Goal: Task Accomplishment & Management: Use online tool/utility

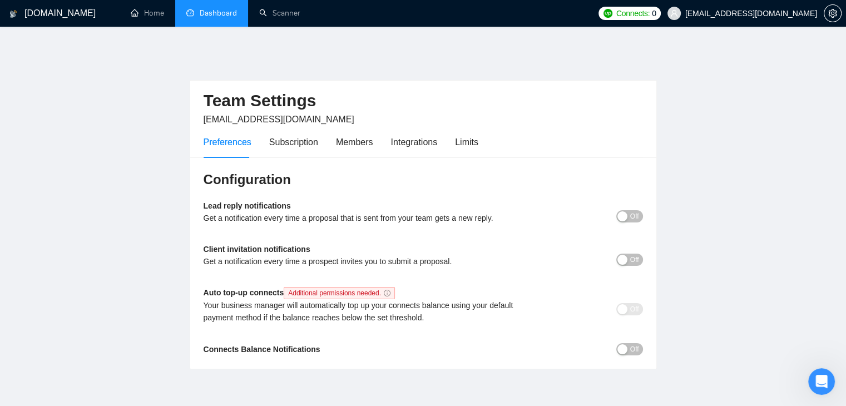
scroll to position [1235, 0]
click at [219, 18] on link "Dashboard" at bounding box center [211, 12] width 51 height 9
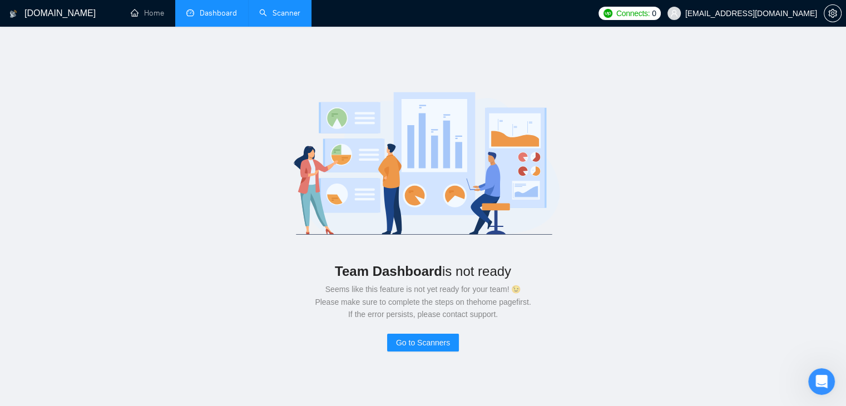
click at [262, 12] on link "Scanner" at bounding box center [279, 12] width 41 height 9
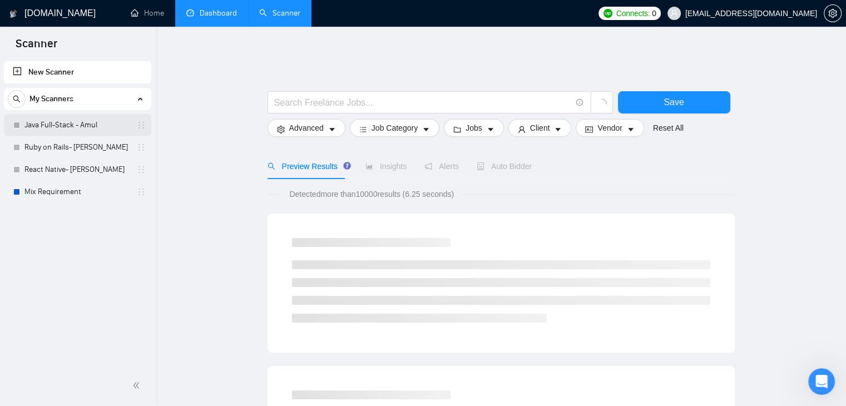
click at [83, 122] on link "Java Full-Stack - Amul" at bounding box center [77, 125] width 106 height 22
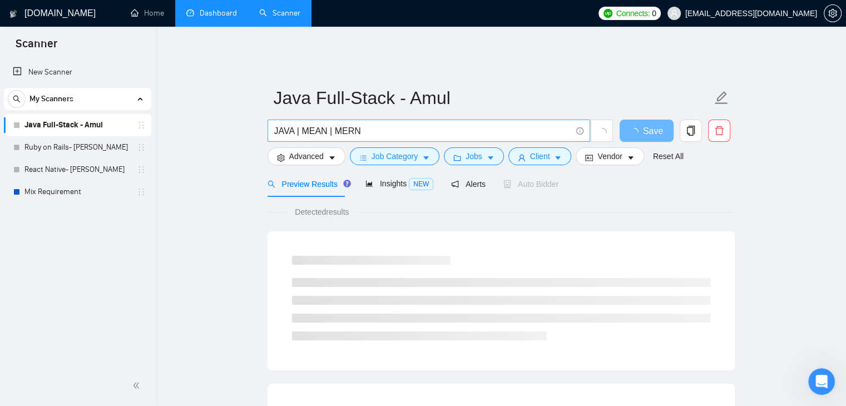
click at [274, 124] on input "JAVA | MEAN | MERN" at bounding box center [422, 131] width 297 height 14
click at [447, 124] on input "("JAVA" react* angular* | MEAN | MERN" at bounding box center [422, 131] width 297 height 14
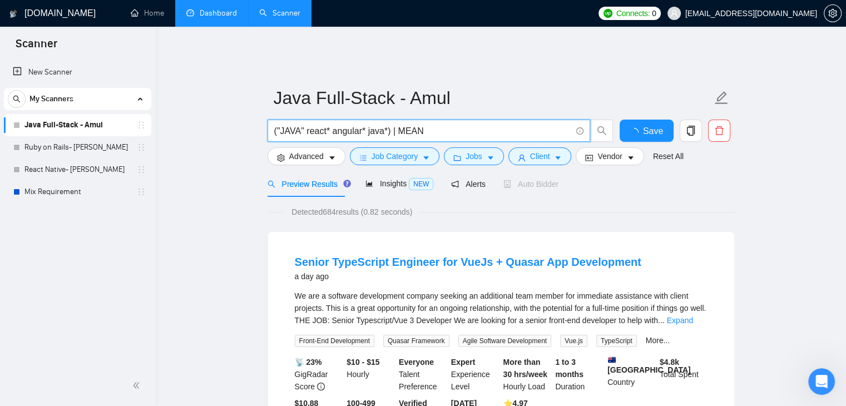
click at [395, 124] on input "("JAVA" react* angular* java*) | MEAN" at bounding box center [422, 131] width 297 height 14
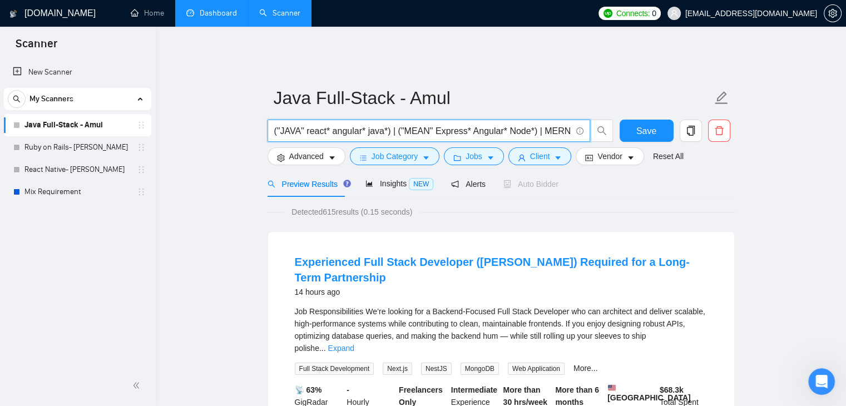
click at [550, 124] on input "("JAVA" react* angular* java*) | ("MEAN" Express* Angular* Node*) | MERN" at bounding box center [422, 131] width 297 height 14
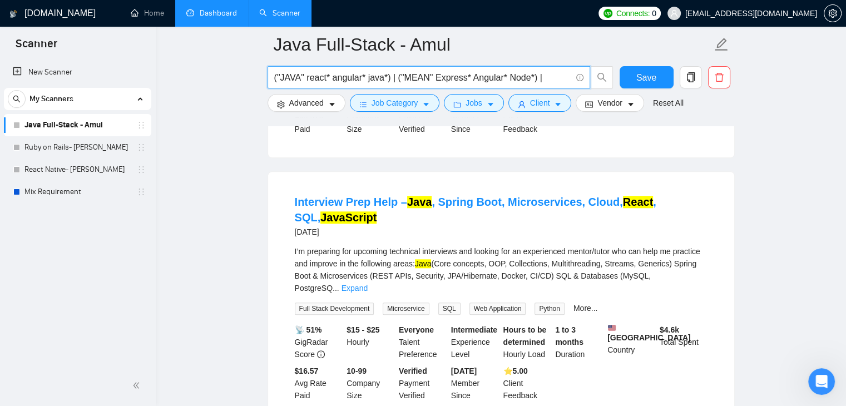
scroll to position [1096, 0]
click at [552, 75] on input "("JAVA" react* angular* java*) | ("MEAN" Express* Angular* Node*) |" at bounding box center [422, 78] width 297 height 14
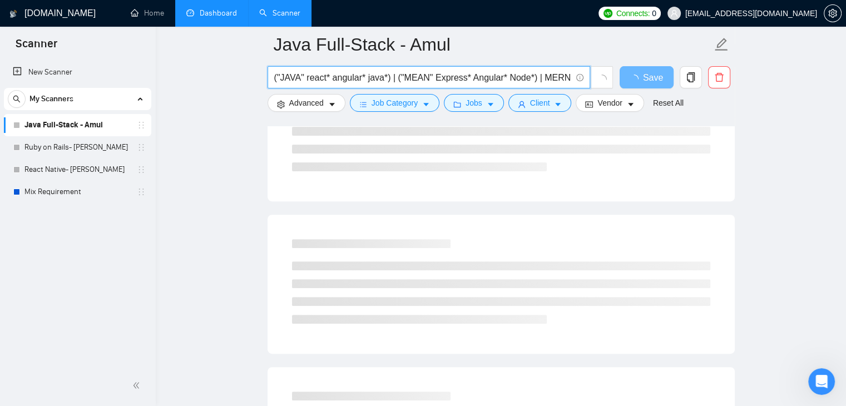
scroll to position [0, 0]
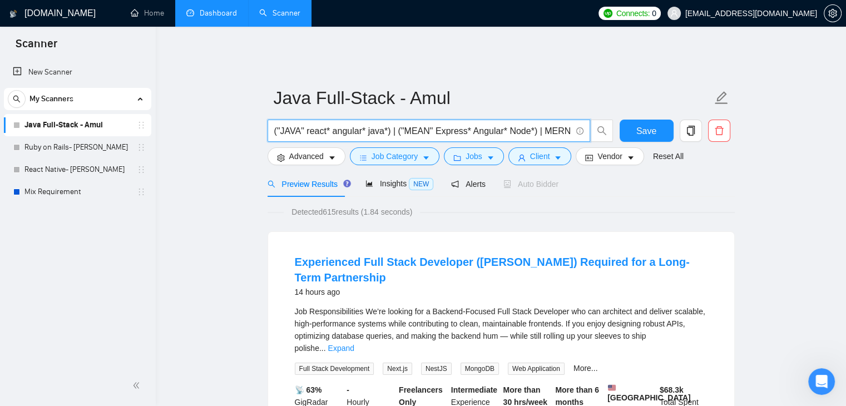
click at [538, 124] on input "("JAVA" react* angular* java*) | ("MEAN" Express* Angular* Node*) | MERN" at bounding box center [422, 131] width 297 height 14
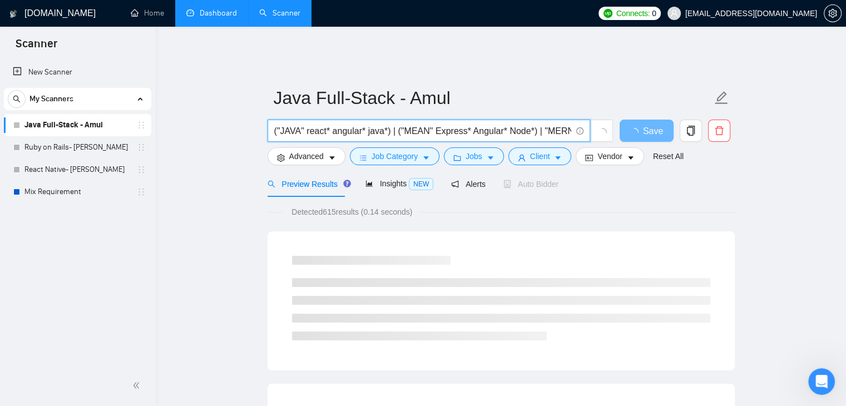
click at [538, 124] on input "("JAVA" react* angular* java*) | ("MEAN" Express* Angular* Node*) | "MERN"" at bounding box center [422, 131] width 297 height 14
click at [478, 124] on input "("JAVA" react* angular* java*) | ("MEAN" Express* Angular* Node*) | ("MERN" rea…" at bounding box center [422, 131] width 297 height 14
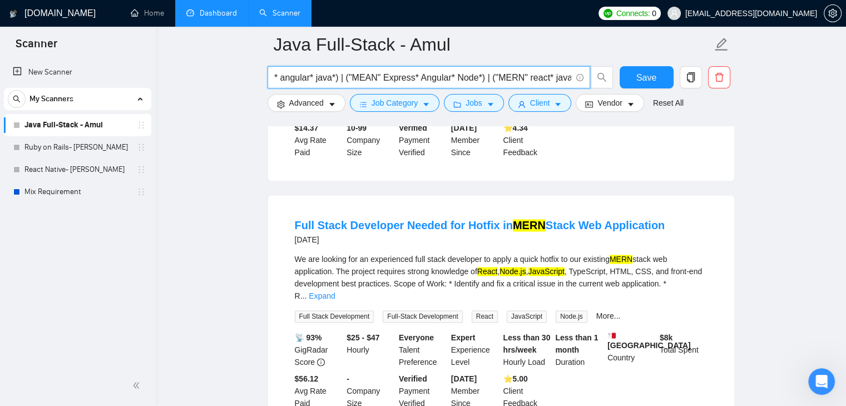
scroll to position [1626, 0]
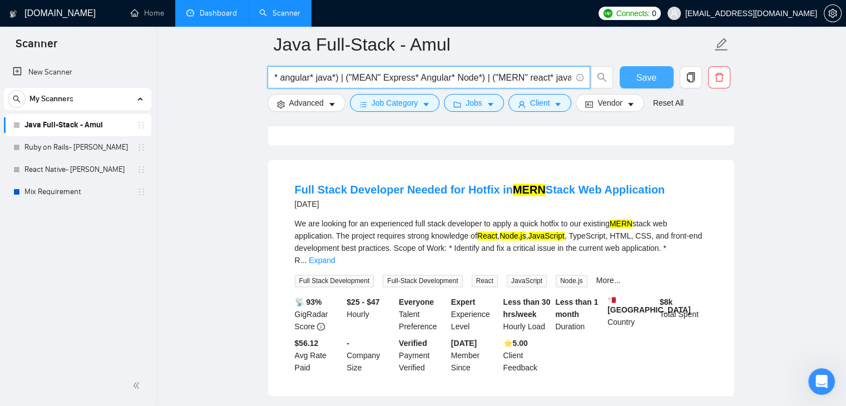
type input "("JAVA" react* angular* java*) | ("MEAN" Express* Angular* Node*) | ("MERN" rea…"
click at [654, 82] on span "Save" at bounding box center [646, 78] width 20 height 14
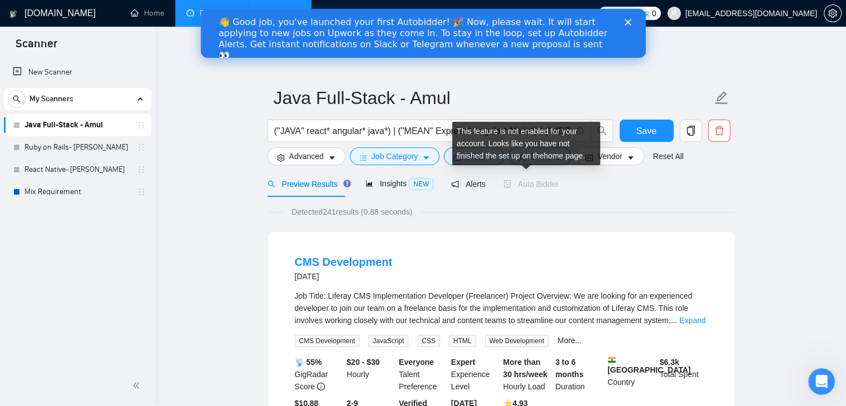
click at [516, 180] on span "Auto Bidder" at bounding box center [530, 184] width 55 height 9
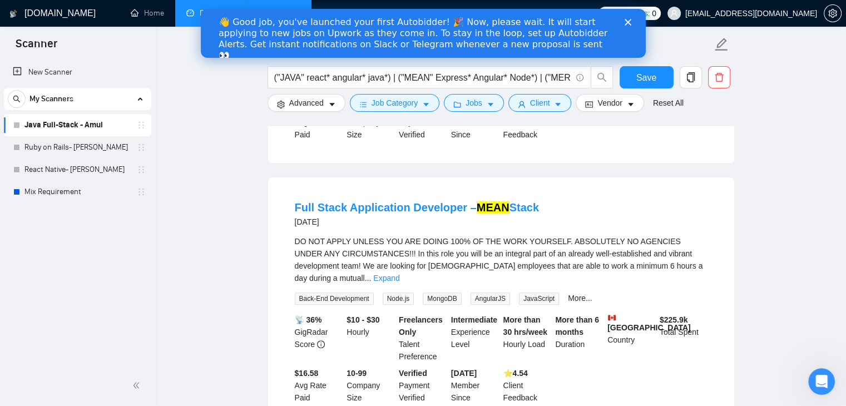
scroll to position [1172, 0]
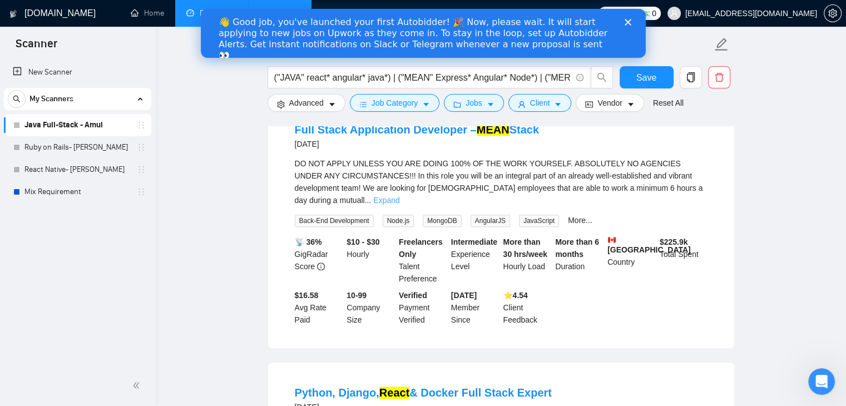
click at [399, 196] on link "Expand" at bounding box center [386, 200] width 26 height 9
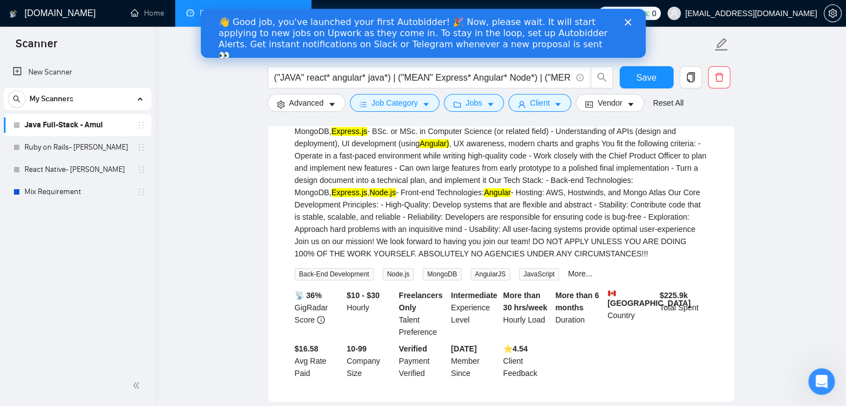
scroll to position [1267, 0]
click at [467, 208] on div "DO NOT APPLY UNLESS YOU ARE DOING 100% OF THE WORK YOURSELF. ABSOLUTELY NO AGEN…" at bounding box center [501, 161] width 413 height 196
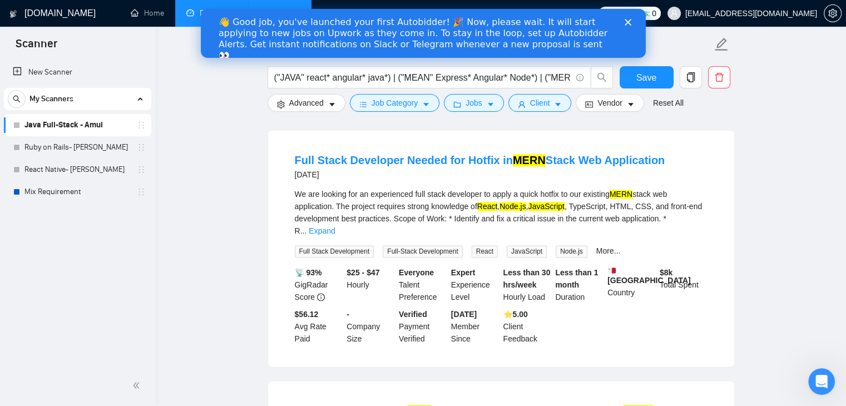
scroll to position [1946, 0]
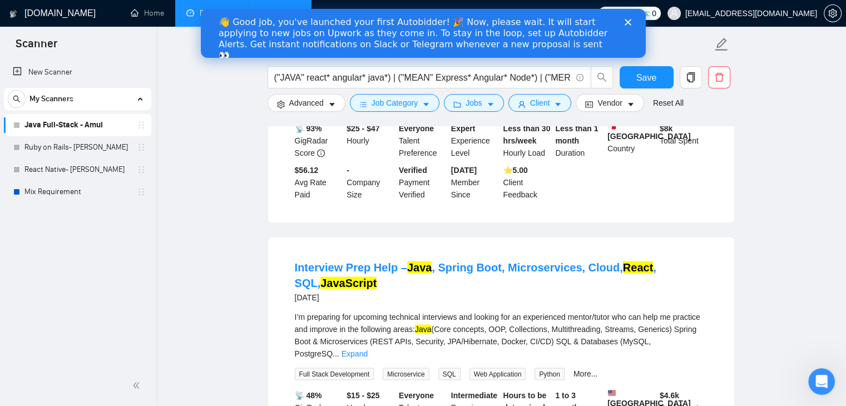
click at [624, 23] on icon "Close" at bounding box center [627, 22] width 7 height 7
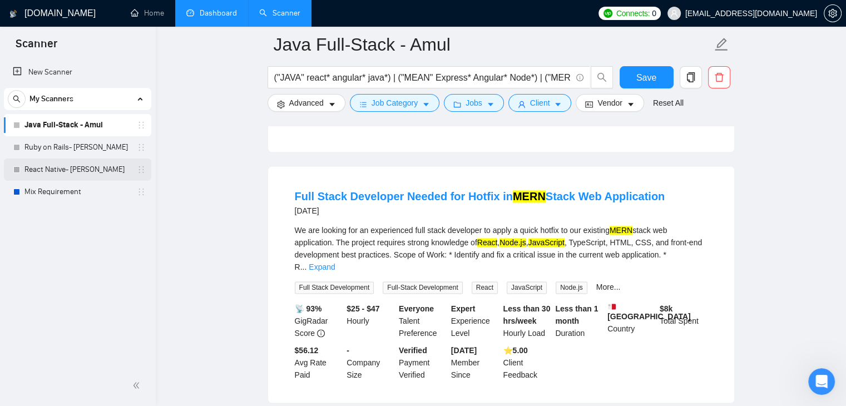
scroll to position [1615, 0]
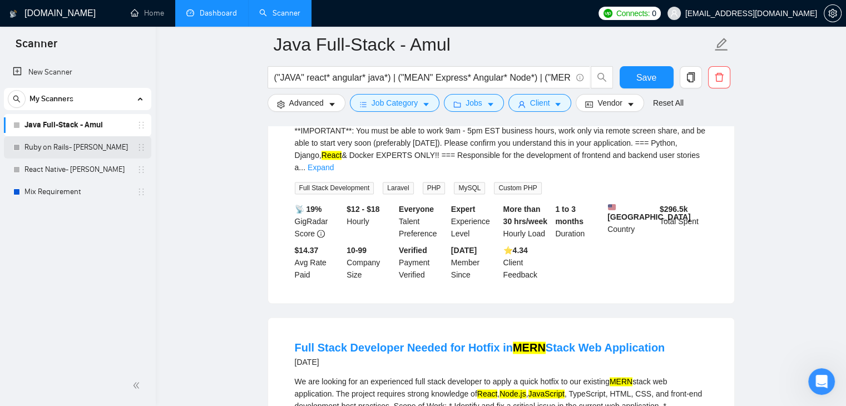
click at [58, 146] on link "Ruby on Rails- [PERSON_NAME]" at bounding box center [77, 147] width 106 height 22
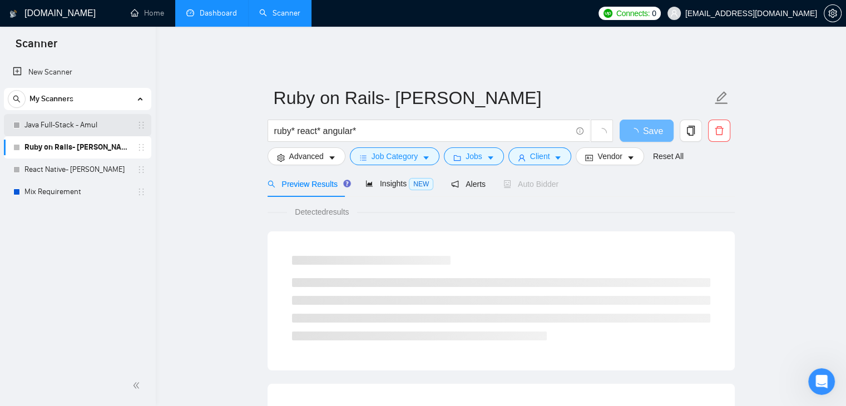
click at [68, 121] on link "Java Full-Stack - Amul" at bounding box center [77, 125] width 106 height 22
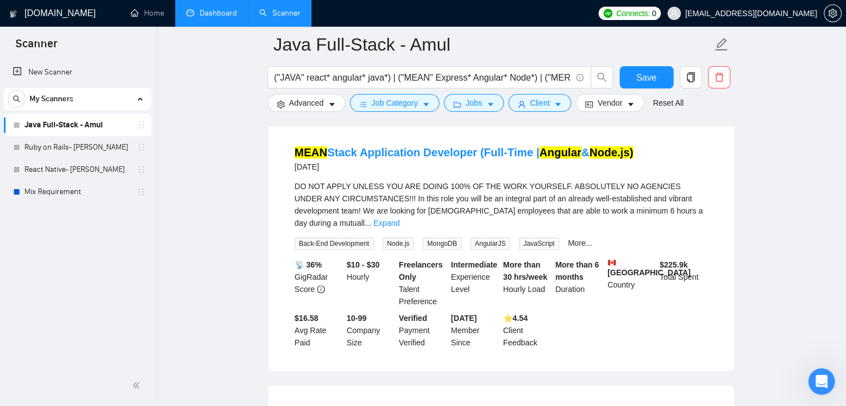
scroll to position [556, 0]
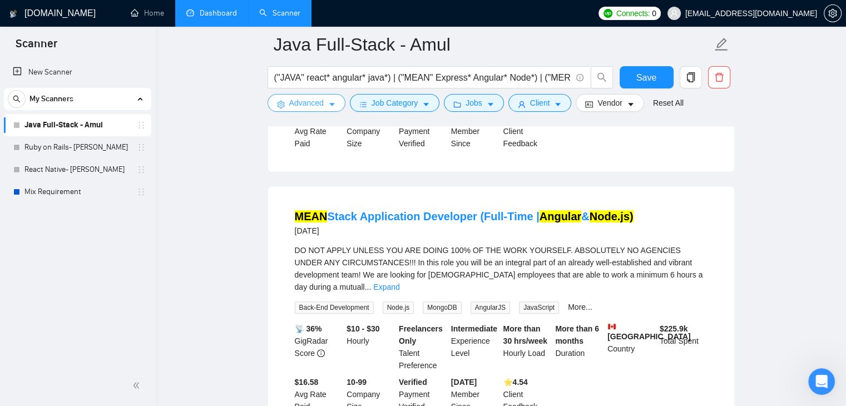
click at [325, 105] on button "Advanced" at bounding box center [306, 103] width 78 height 18
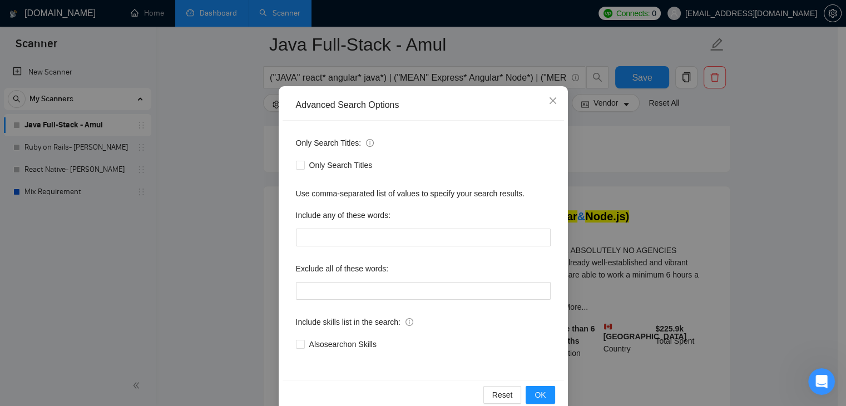
scroll to position [56, 0]
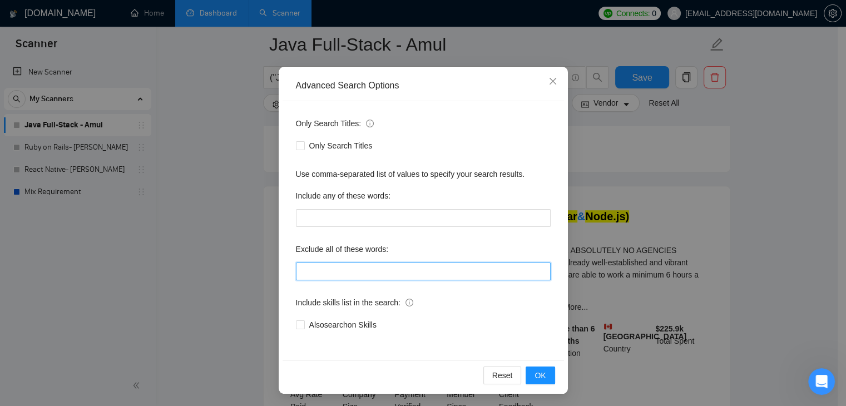
click at [345, 269] on input "text" at bounding box center [423, 271] width 255 height 18
paste input ""this job is not open to teams", "this job is not open to agency", "this job is…"
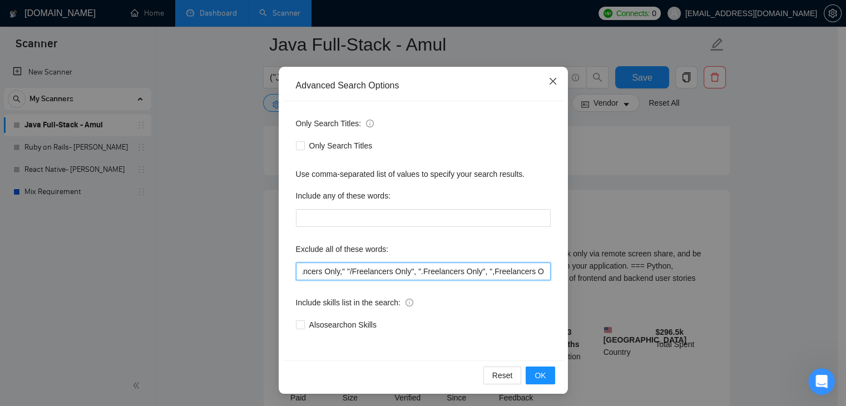
type input ""this job is not open to teams", "this job is not open to agency", "this job is…"
click at [550, 83] on icon "close" at bounding box center [552, 81] width 9 height 9
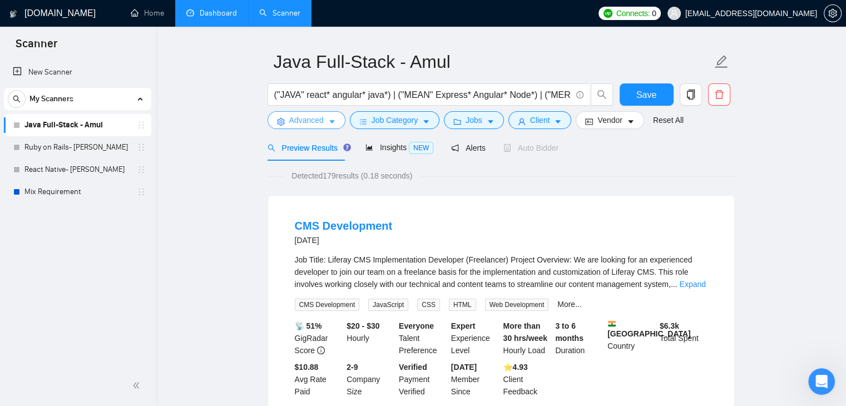
scroll to position [0, 0]
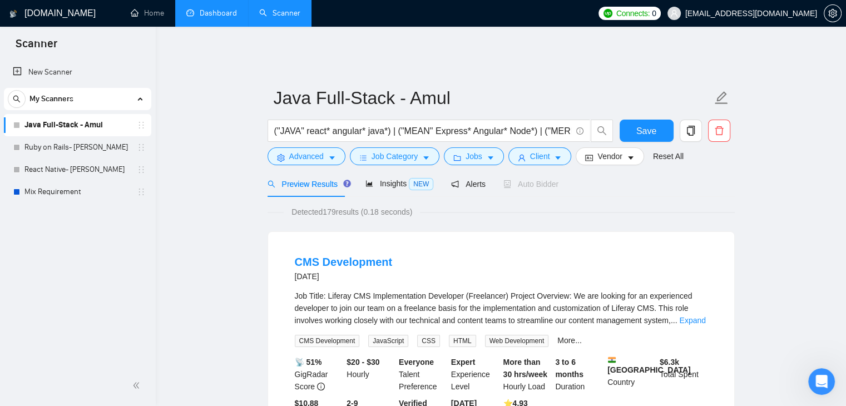
click at [347, 208] on span "Detected 179 results (0.18 seconds)" at bounding box center [352, 212] width 136 height 12
click at [300, 124] on input "("JAVA" react* angular* java*) | ("MEAN" Express* Angular* Node*) | ("MERN" rea…" at bounding box center [422, 131] width 297 height 14
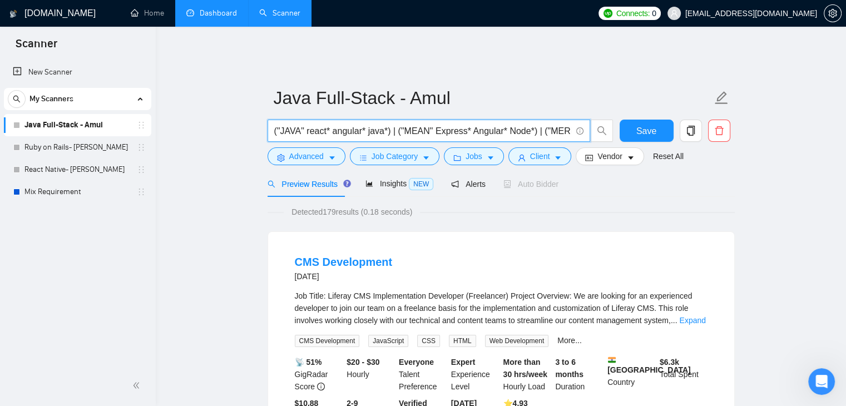
click at [325, 124] on input "("JAVA" react* angular* java*) | ("MEAN" Express* Angular* Node*) | ("MERN" rea…" at bounding box center [422, 131] width 297 height 14
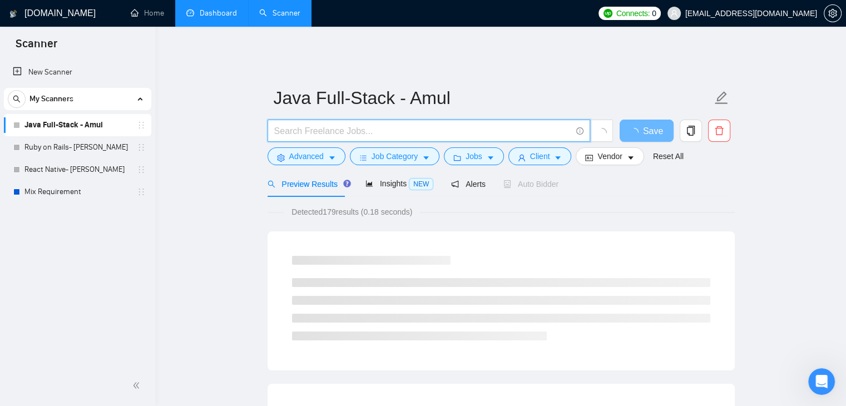
click at [369, 126] on input "text" at bounding box center [422, 131] width 297 height 14
click at [379, 124] on input "text" at bounding box center [422, 131] width 297 height 14
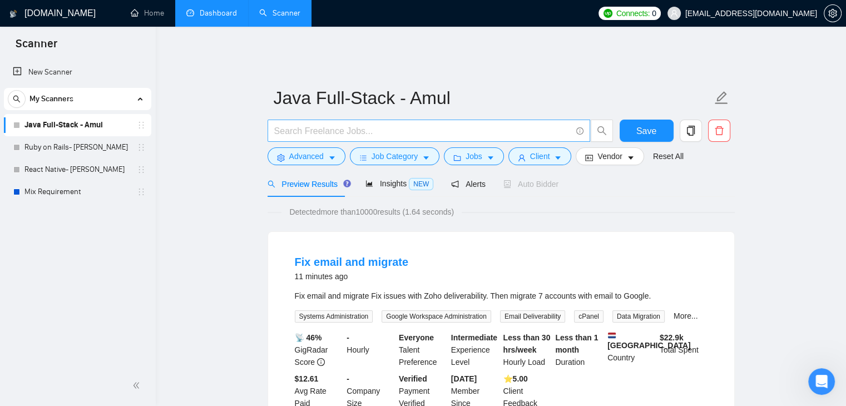
click at [381, 120] on span at bounding box center [428, 131] width 322 height 22
click at [375, 125] on input "text" at bounding box center [422, 131] width 297 height 14
paste input "(MERN* | React* | Node*) (fullstack | "full stack" | "full - stack") (dev* | en…"
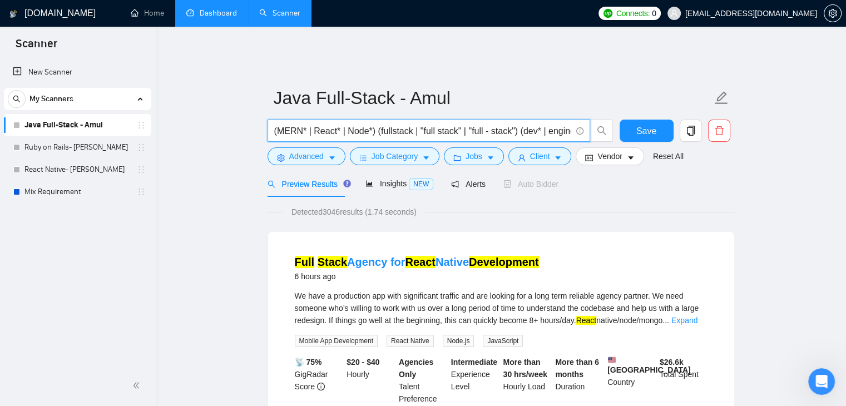
click at [275, 124] on input "(MERN* | React* | Node*) (fullstack | "full stack" | "full - stack") (dev* | en…" at bounding box center [422, 131] width 297 height 14
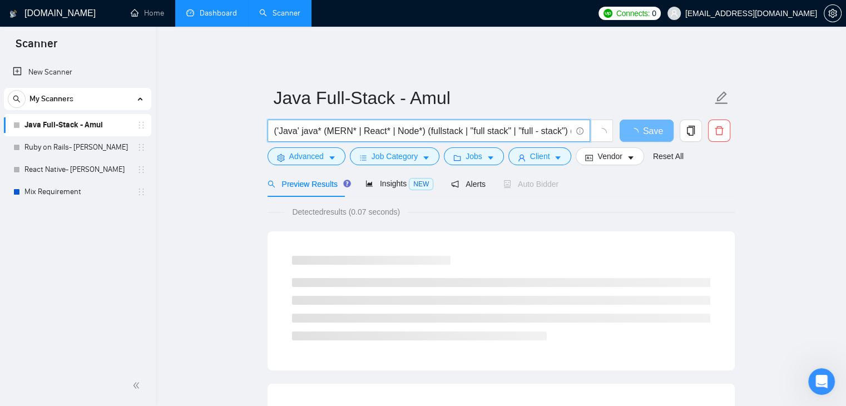
click at [297, 124] on input "('Java' java* (MERN* | React* | Node*) (fullstack | "full stack" | "full - stac…" at bounding box center [422, 131] width 297 height 14
click at [280, 124] on input "('Java" java* (MERN* | React* | Node*) (fullstack | "full stack" | "full - stac…" at bounding box center [422, 131] width 297 height 14
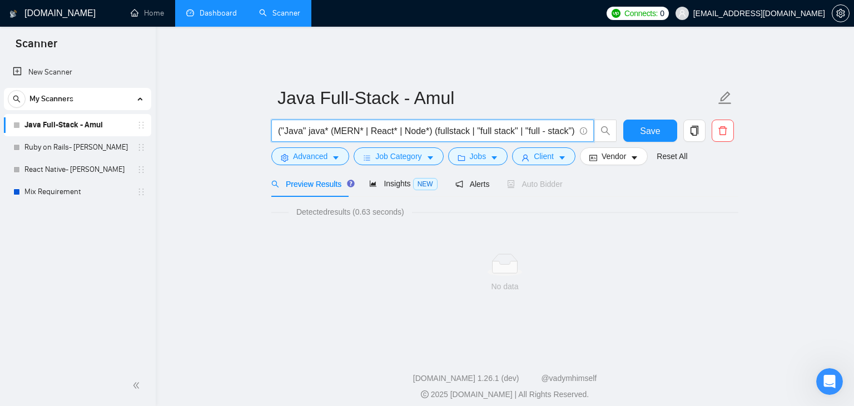
click at [305, 126] on input "("Java" java* (MERN* | React* | Node*) (fullstack | "full stack" | "full - stac…" at bounding box center [426, 131] width 297 height 14
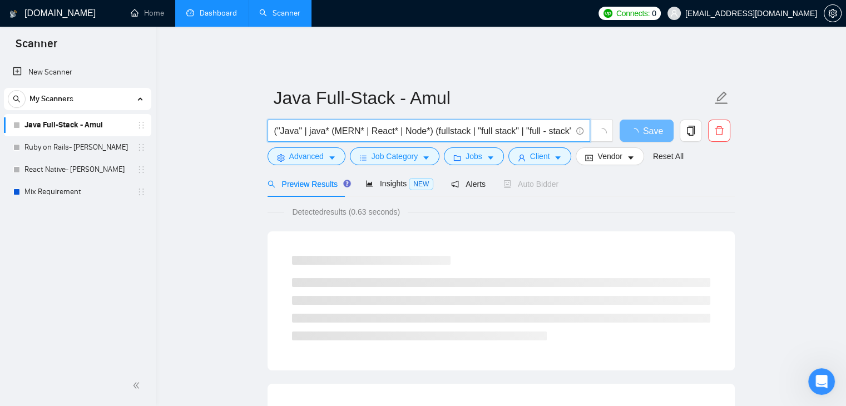
click at [325, 124] on input "("Java" | java* (MERN* | React* | Node*) (fullstack | "full stack" | "full - st…" at bounding box center [422, 131] width 297 height 14
click at [325, 124] on input "("Java" | java*) (MERN* | React* | Node*) (fullstack | "full stack" | "full - s…" at bounding box center [422, 131] width 297 height 14
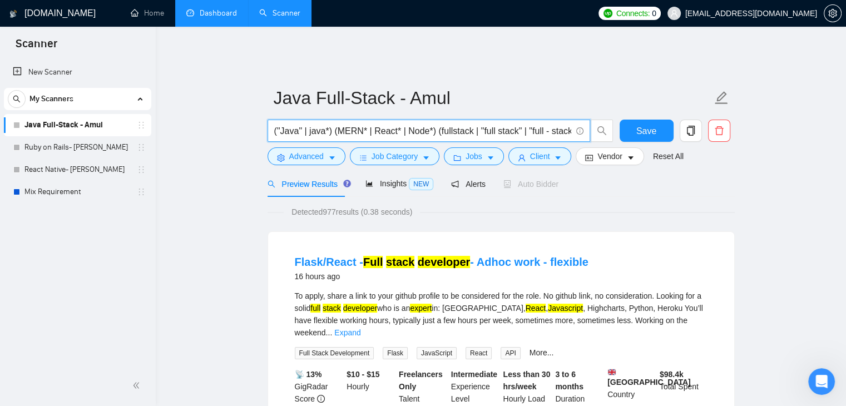
click at [443, 125] on input "("Java" | java*) (MERN* | React* | Node*) (fullstack | "full stack" | "full - s…" at bounding box center [422, 131] width 297 height 14
click at [325, 124] on input "("Java" | java*) (MERN* | React* | Node*) (fullstack | "full stack" | "full - s…" at bounding box center [422, 131] width 297 height 14
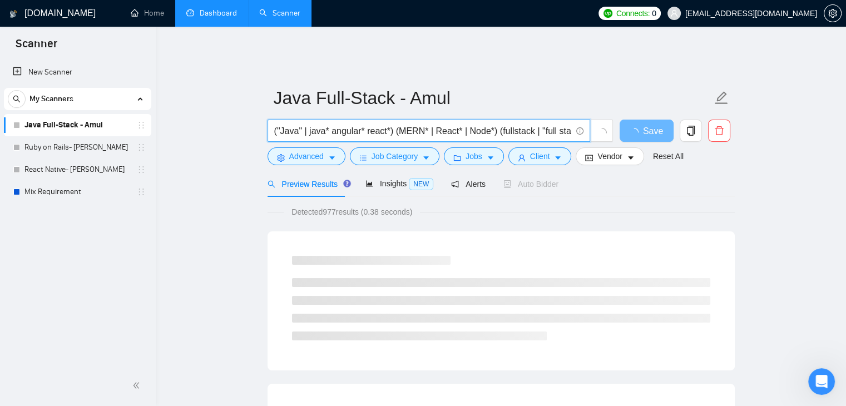
click at [458, 129] on input "("Java" | java* angular* react*) (MERN* | React* | Node*) (fullstack | "full st…" at bounding box center [422, 131] width 297 height 14
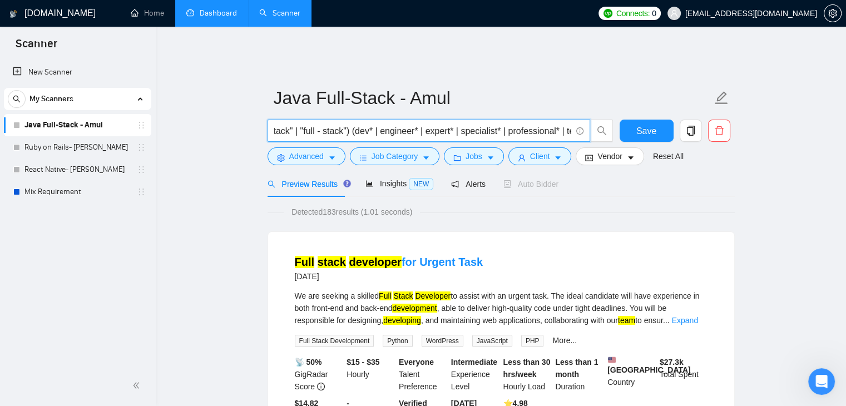
scroll to position [0, 304]
type input "("Java" | java* angular* react*) (MERN* | React* | Node*) (fullstack | "full st…"
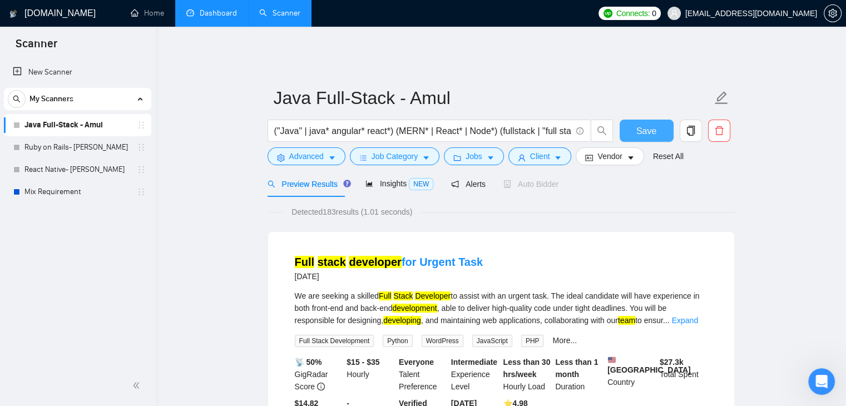
click at [652, 120] on button "Save" at bounding box center [646, 131] width 54 height 22
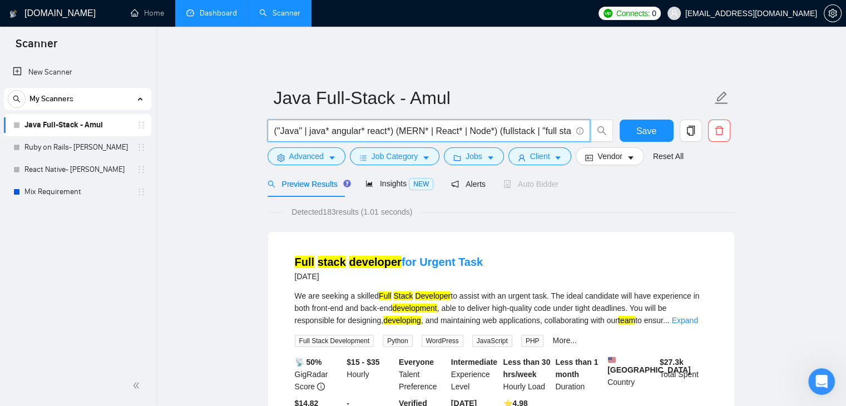
click at [376, 128] on input "("Java" | java* angular* react*) (MERN* | React* | Node*) (fullstack | "full st…" at bounding box center [422, 131] width 297 height 14
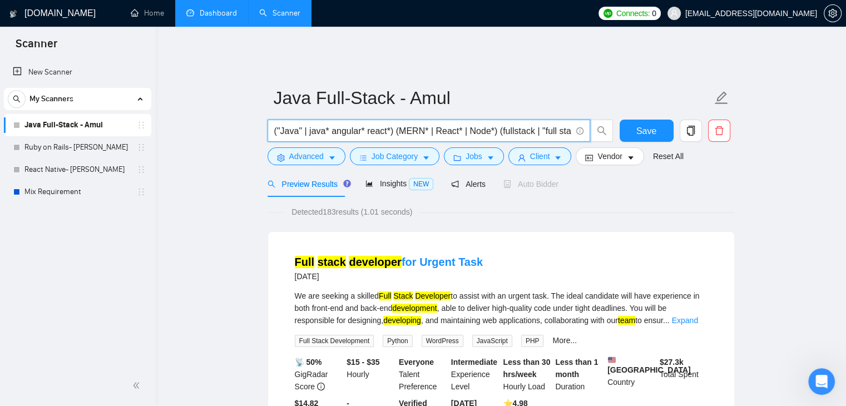
click at [376, 128] on input "("Java" | java* angular* react*) (MERN* | React* | Node*) (fullstack | "full st…" at bounding box center [422, 131] width 297 height 14
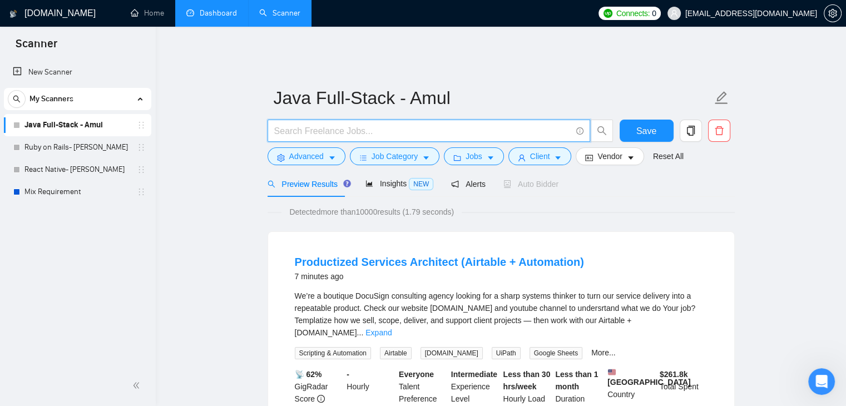
click at [367, 124] on input "text" at bounding box center [422, 131] width 297 height 14
paste input "("JAVA" react* angular* java*) | ("MEAN" Express* Angular* Node*) | ("MERN" rea…"
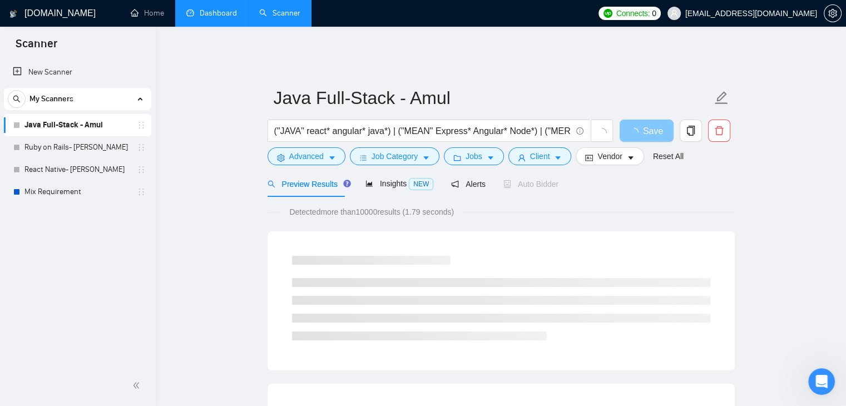
click at [650, 124] on span "Save" at bounding box center [653, 131] width 20 height 14
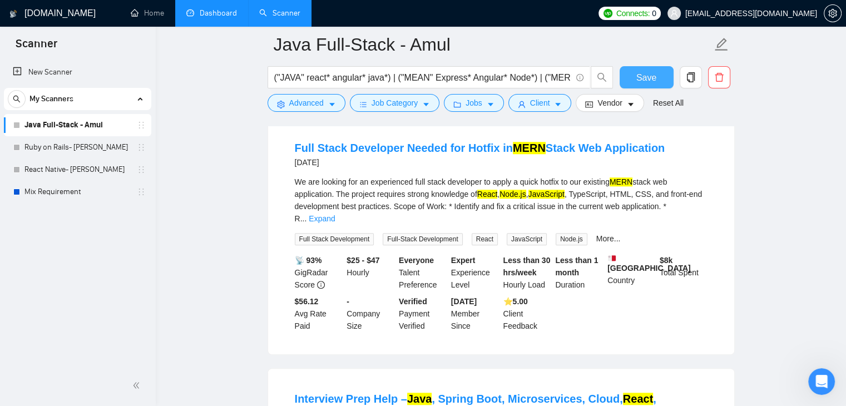
scroll to position [753, 0]
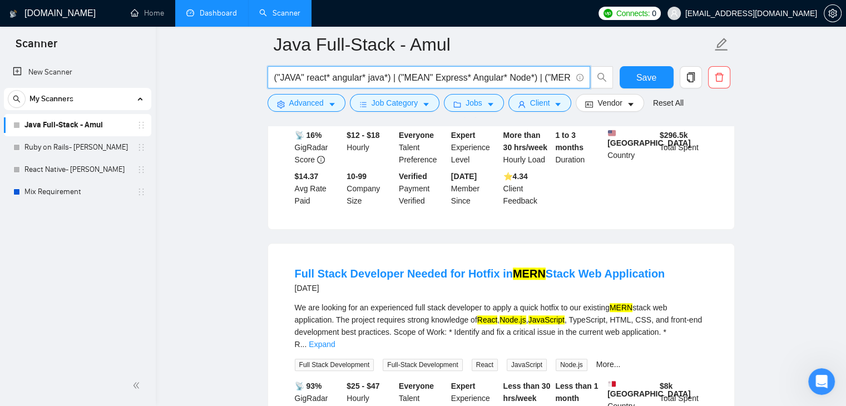
click at [414, 80] on input "("JAVA" react* angular* java*) | ("MEAN" Express* Angular* Node*) | ("MERN" rea…" at bounding box center [422, 78] width 297 height 14
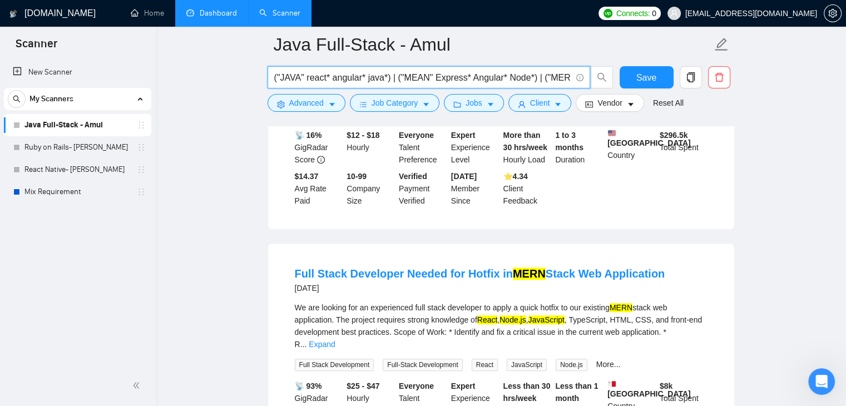
click at [542, 77] on input "("JAVA" react* angular* java*) | ("MEAN" Express* Angular* Node*) | ("MERN" rea…" at bounding box center [422, 78] width 297 height 14
paste input "(fullstack | "full stack" | "full - stack") (dev* | engineer* | expert* | speci…"
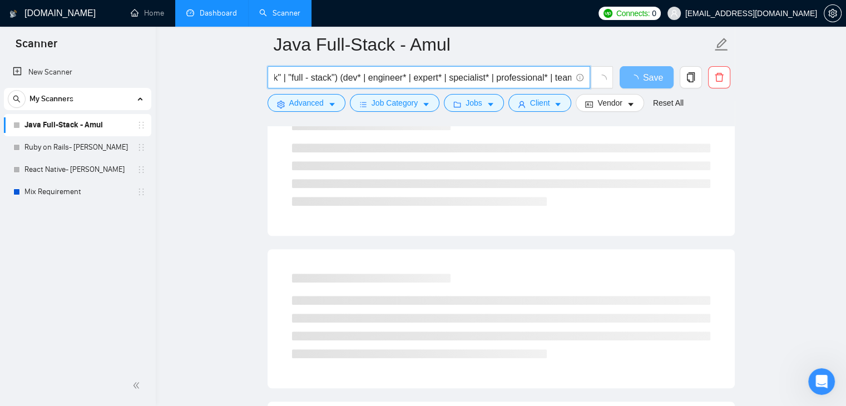
click at [331, 78] on input "("JAVA" react* angular* java*) | ("MEAN" Express* Angular* Node*) | ("MERN" rea…" at bounding box center [422, 78] width 297 height 14
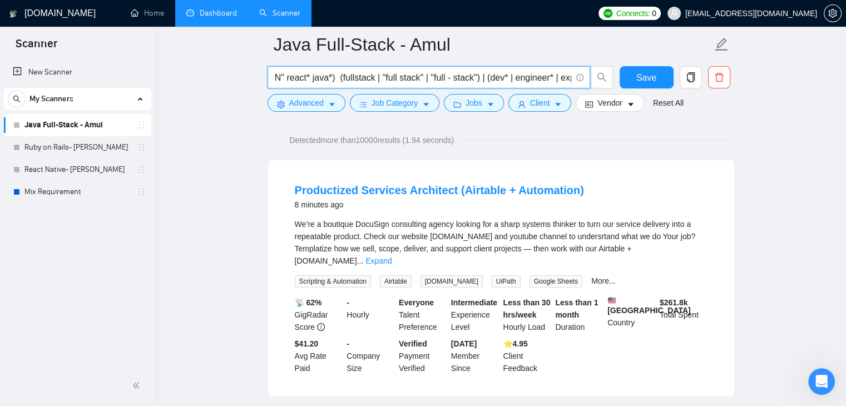
scroll to position [0, 0]
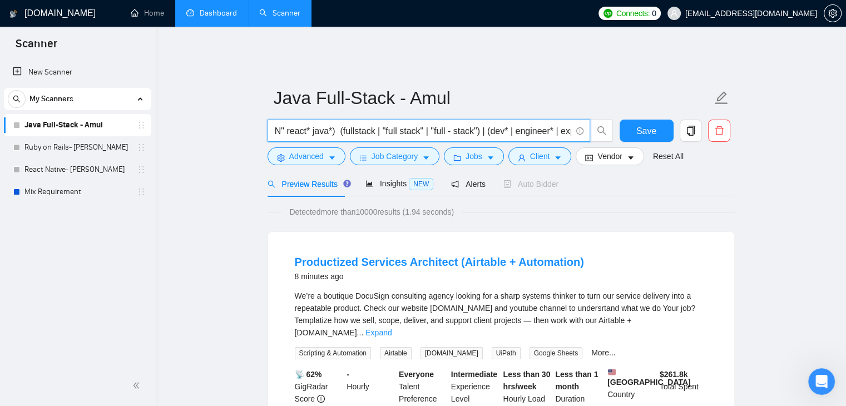
click at [330, 124] on input "("JAVA" react* angular* java*) | ("MEAN" Express* Angular* Node*) | ("MERN" rea…" at bounding box center [422, 131] width 297 height 14
click at [337, 124] on input "("JAVA" react* angular* java*) | ("MEAN" Express* Angular* Node*) | ("MERN" rea…" at bounding box center [422, 131] width 297 height 14
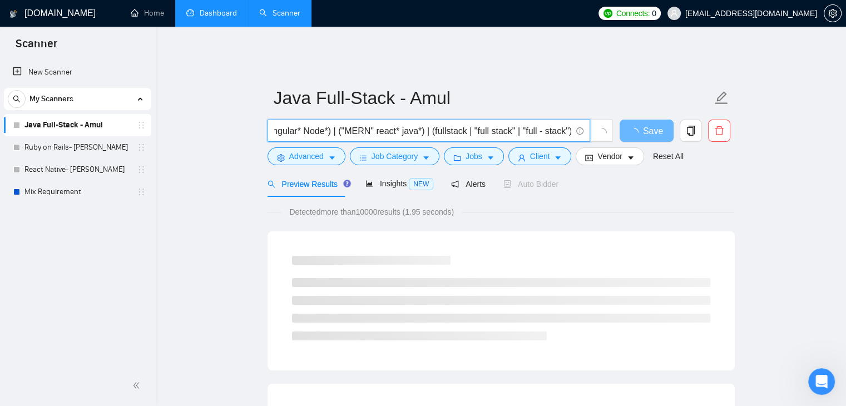
click at [423, 124] on input "("JAVA" react* angular* java*) | ("MEAN" Express* Angular* Node*) | ("MERN" rea…" at bounding box center [422, 131] width 297 height 14
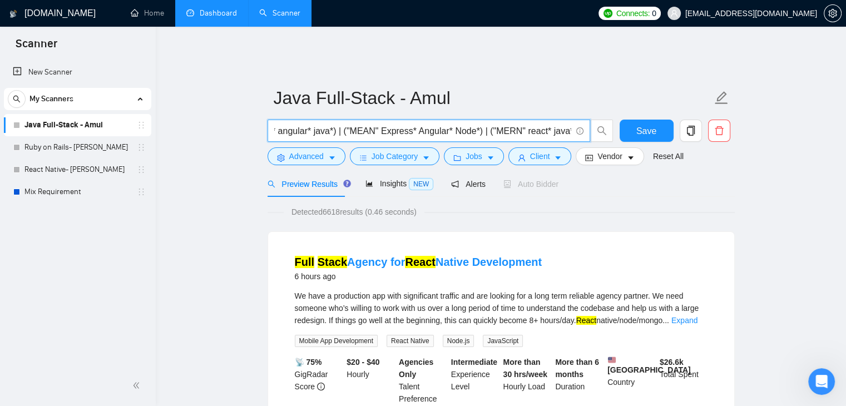
scroll to position [0, 52]
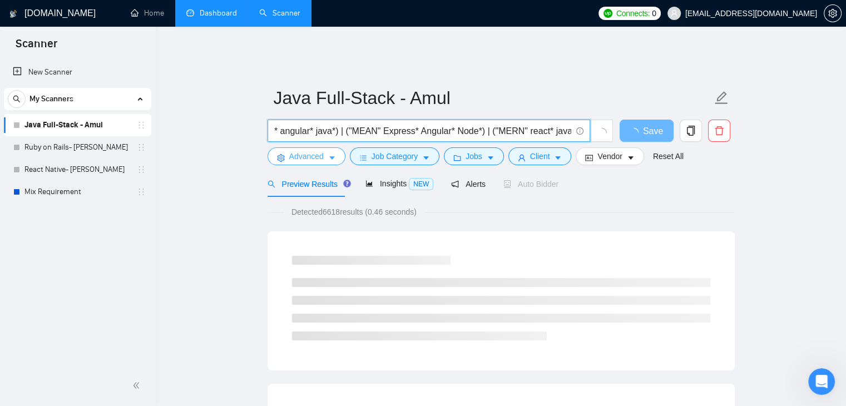
type input "("JAVA" react* angular* java*) | ("MEAN" Express* Angular* Node*) | ("MERN" rea…"
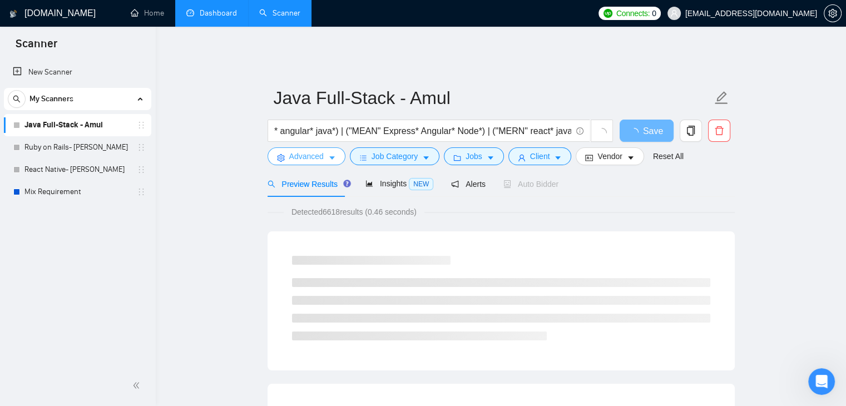
scroll to position [0, 0]
click at [326, 150] on button "Advanced" at bounding box center [306, 156] width 78 height 18
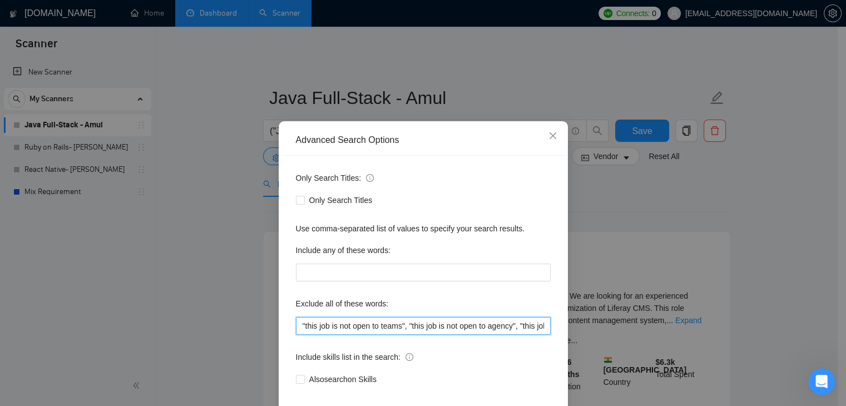
click at [446, 334] on input ""this job is not open to teams", "this job is not open to agency", "this job is…" at bounding box center [423, 326] width 255 height 18
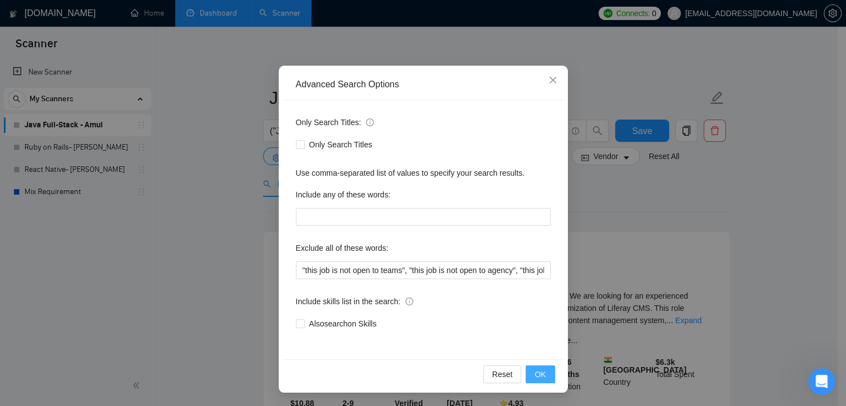
click at [538, 375] on span "OK" at bounding box center [539, 374] width 11 height 12
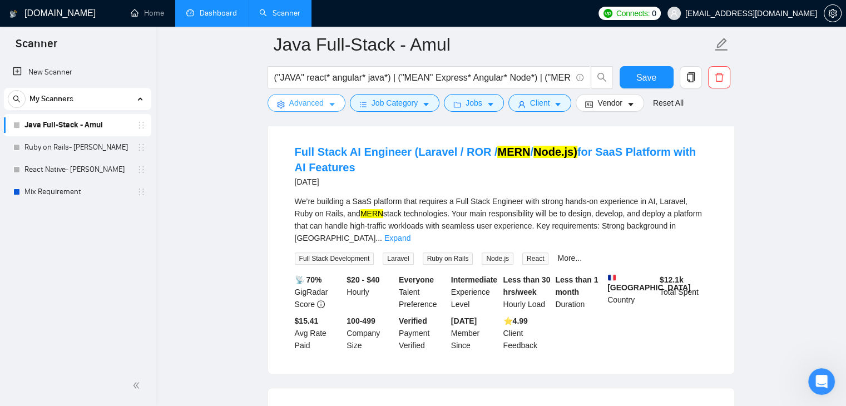
scroll to position [358, 0]
click at [410, 233] on link "Expand" at bounding box center [397, 237] width 26 height 9
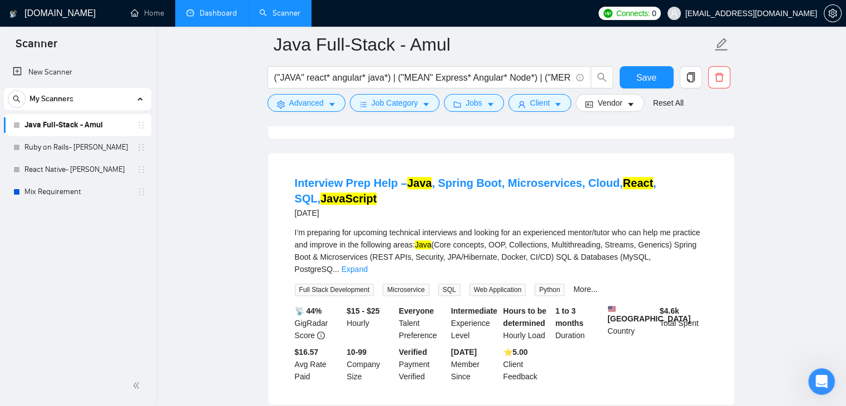
scroll to position [1181, 0]
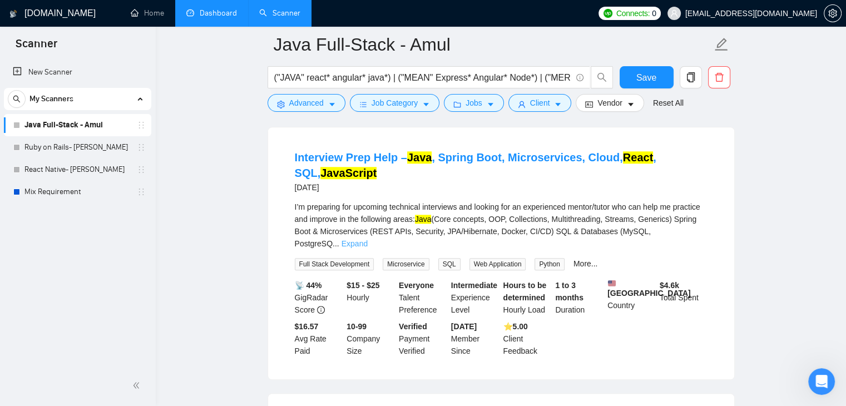
click at [368, 239] on link "Expand" at bounding box center [354, 243] width 26 height 9
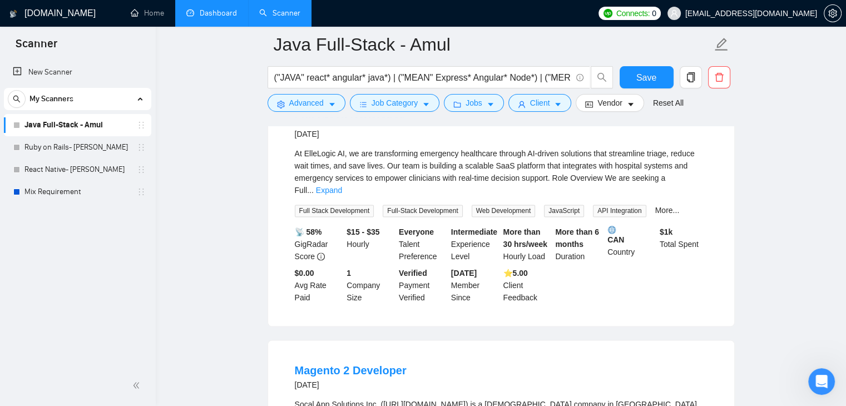
scroll to position [1559, 0]
click at [342, 185] on link "Expand" at bounding box center [329, 189] width 26 height 9
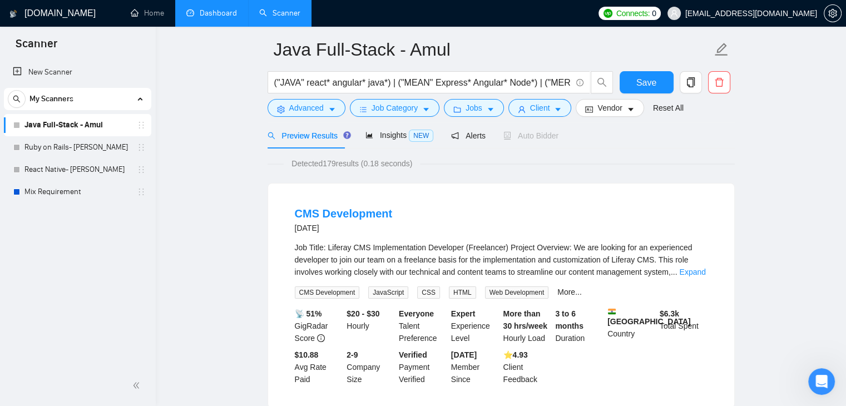
scroll to position [0, 0]
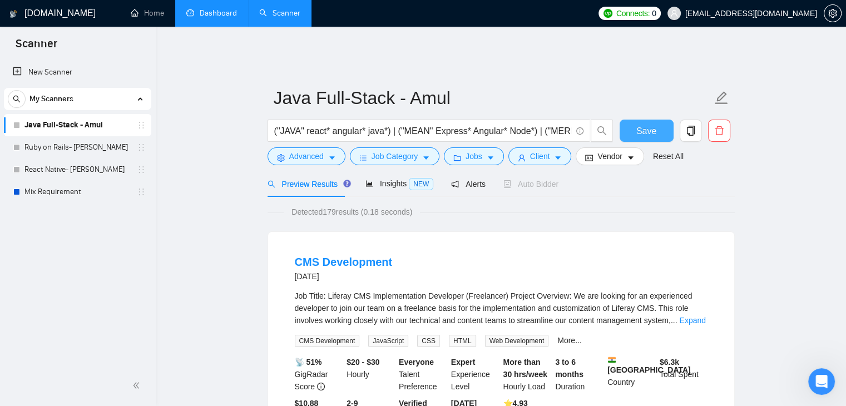
click at [647, 124] on span "Save" at bounding box center [646, 131] width 20 height 14
click at [638, 125] on span "Save" at bounding box center [646, 131] width 20 height 14
click at [81, 144] on link "Ruby on Rails- [PERSON_NAME]" at bounding box center [77, 147] width 106 height 22
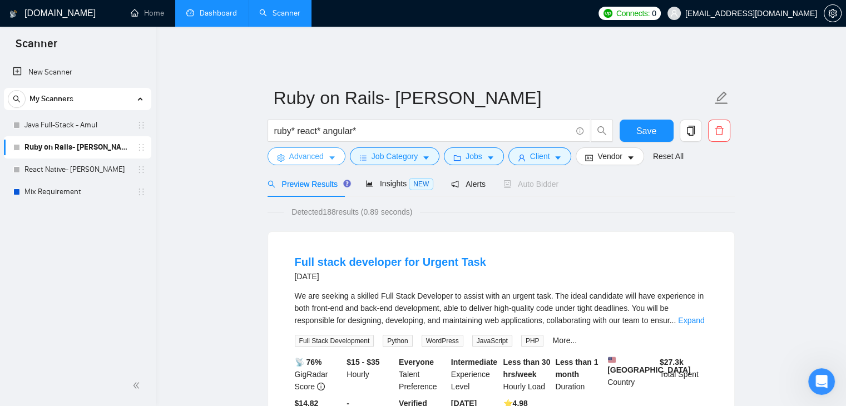
click at [324, 150] on button "Advanced" at bounding box center [306, 156] width 78 height 18
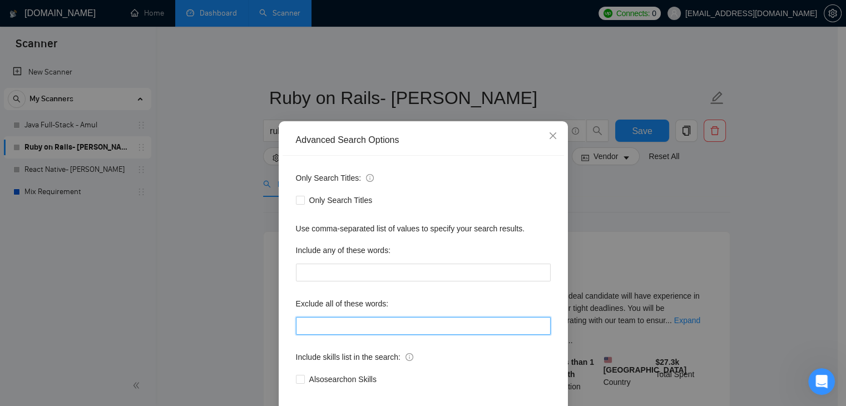
click at [350, 330] on input "text" at bounding box center [423, 326] width 255 height 18
type input ""this job is not open to teams", "this job is not open to agency", "this job is…"
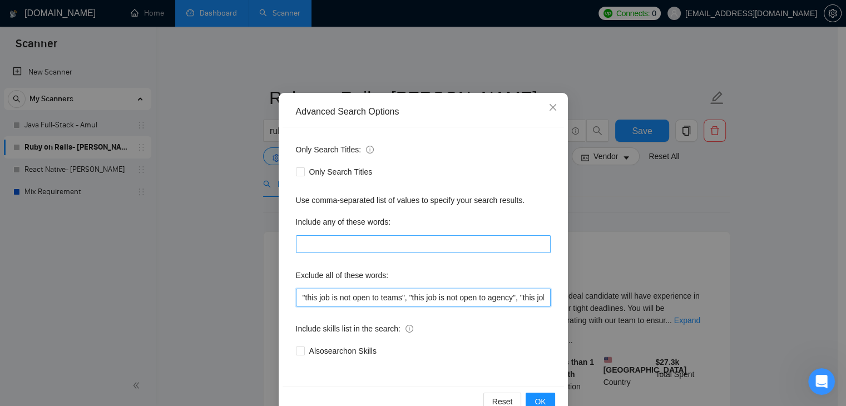
scroll to position [57, 0]
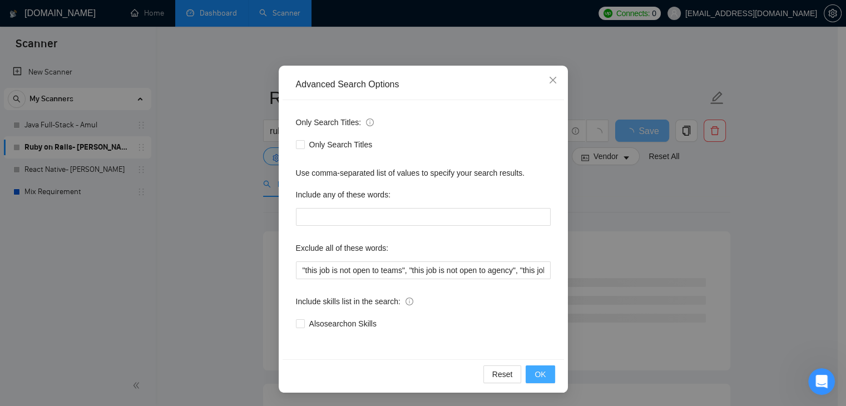
click at [540, 371] on span "OK" at bounding box center [539, 374] width 11 height 12
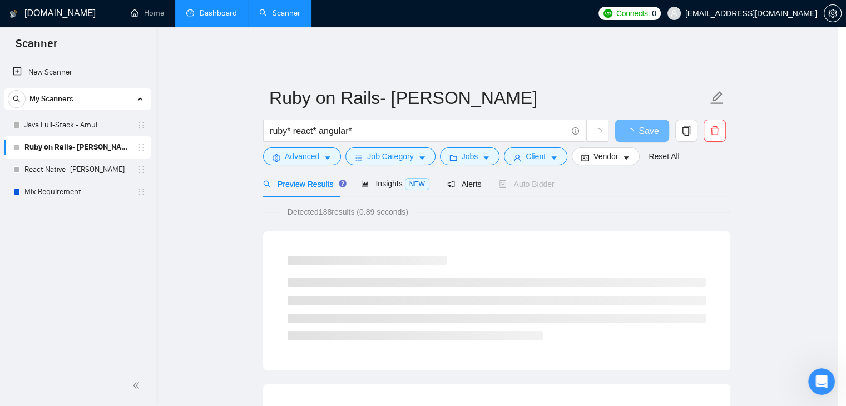
scroll to position [1, 0]
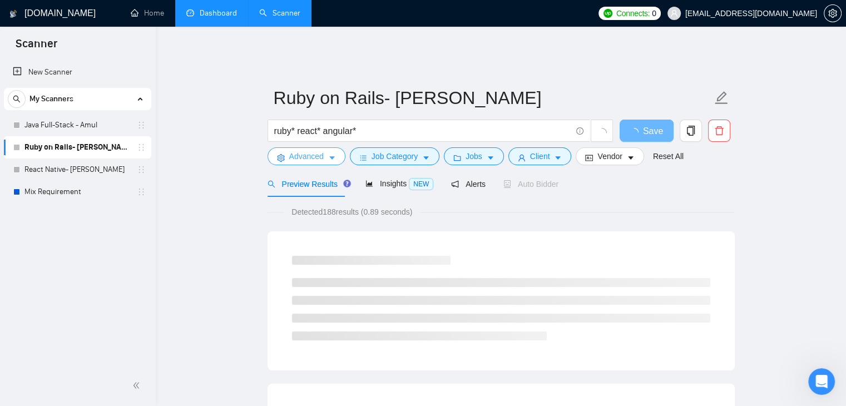
click at [320, 150] on span "Advanced" at bounding box center [306, 156] width 34 height 12
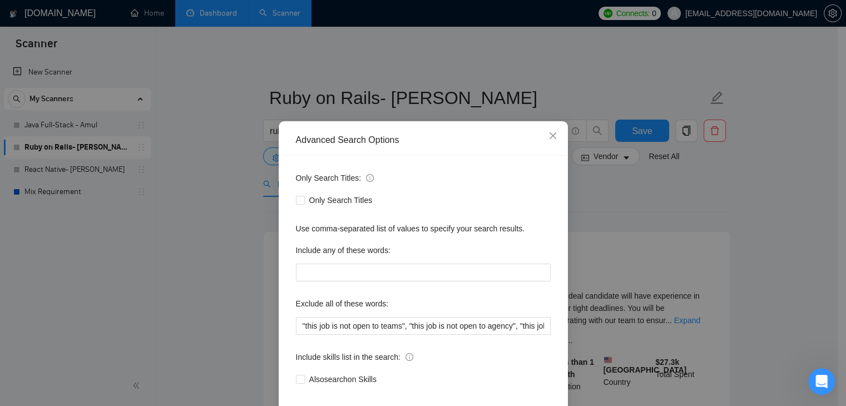
click at [669, 218] on div "Advanced Search Options Only Search Titles: Only Search Titles Use comma-separa…" at bounding box center [423, 203] width 846 height 406
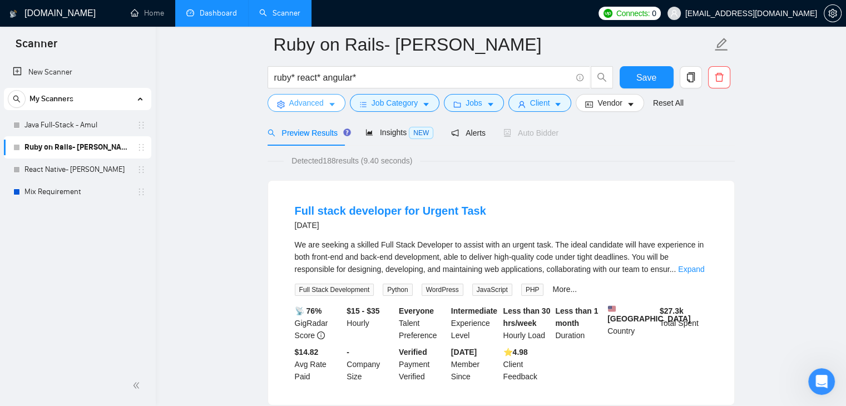
scroll to position [56, 0]
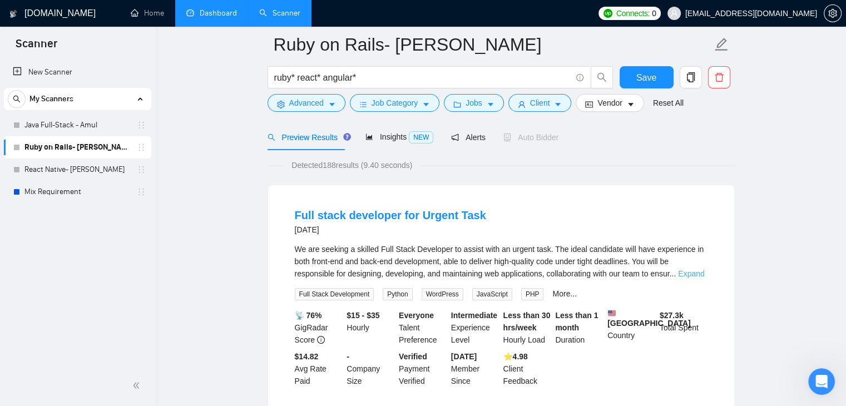
click at [681, 269] on link "Expand" at bounding box center [691, 273] width 26 height 9
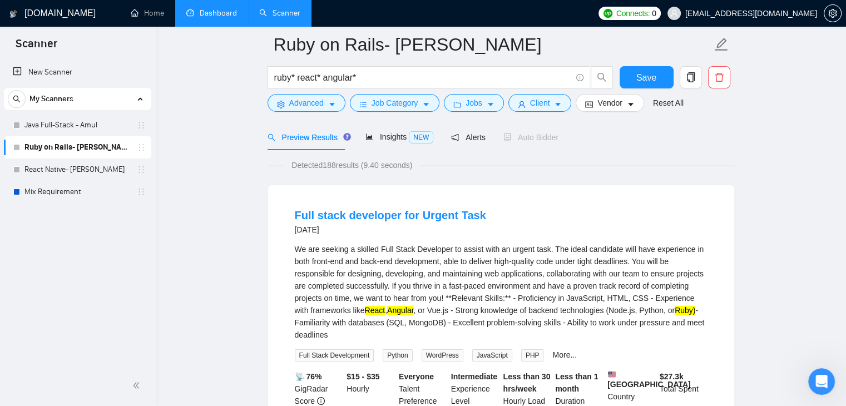
click at [369, 160] on span "Detected 188 results (9.40 seconds)" at bounding box center [352, 165] width 136 height 12
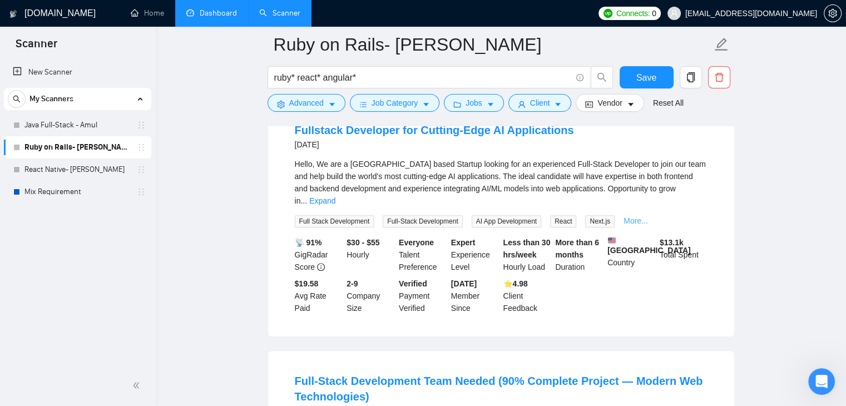
scroll to position [445, 0]
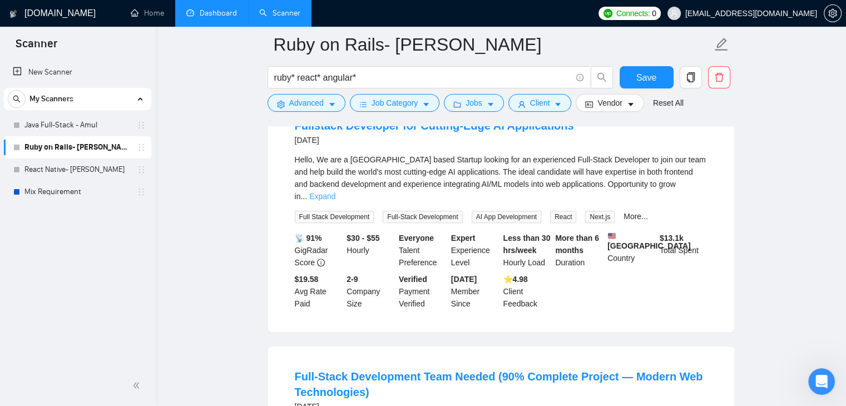
click at [335, 192] on link "Expand" at bounding box center [322, 196] width 26 height 9
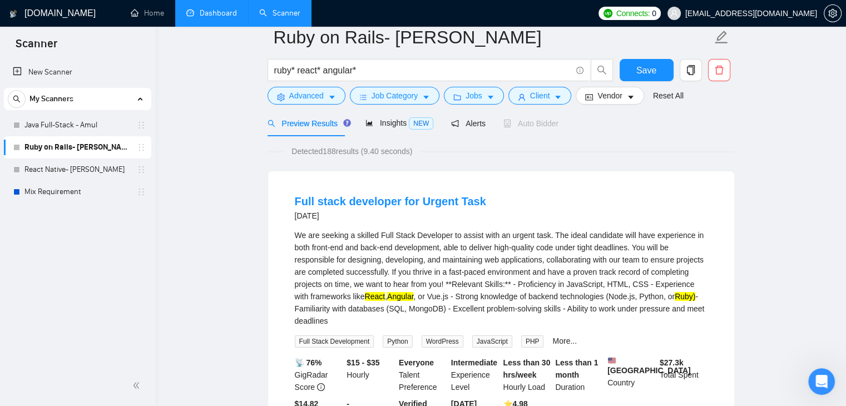
scroll to position [0, 0]
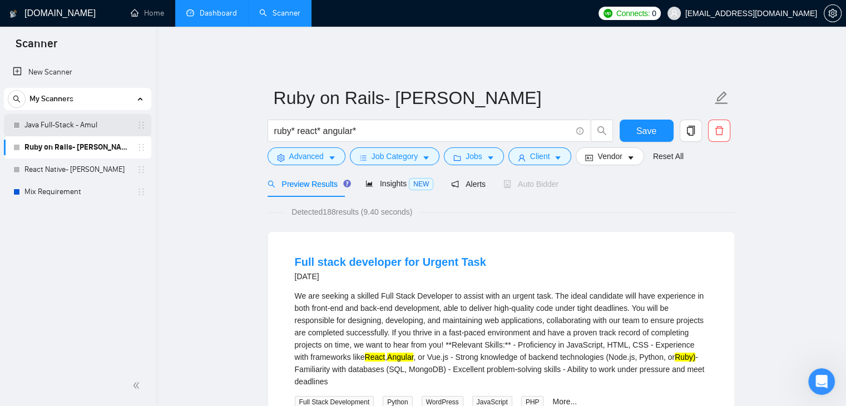
click at [61, 126] on link "Java Full-Stack - Amul" at bounding box center [77, 125] width 106 height 22
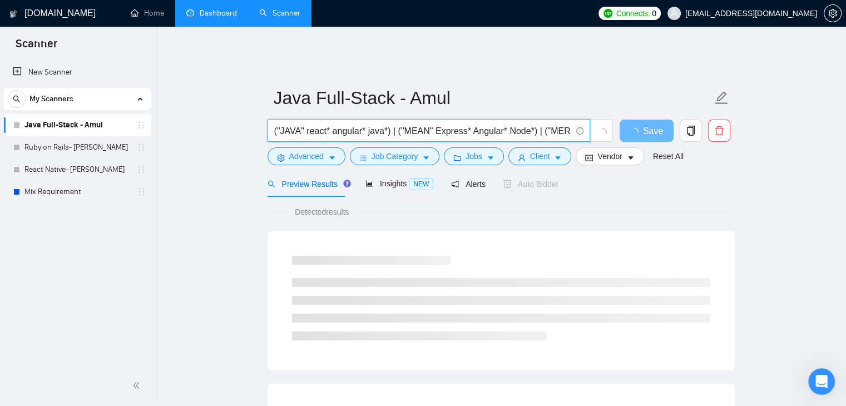
click at [425, 124] on input "("JAVA" react* angular* java*) | ("MEAN" Express* Angular* Node*) | ("MERN" rea…" at bounding box center [422, 131] width 297 height 14
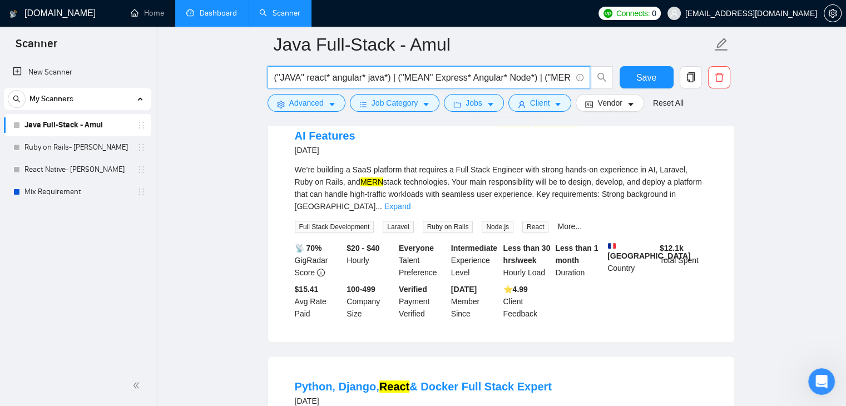
scroll to position [278, 0]
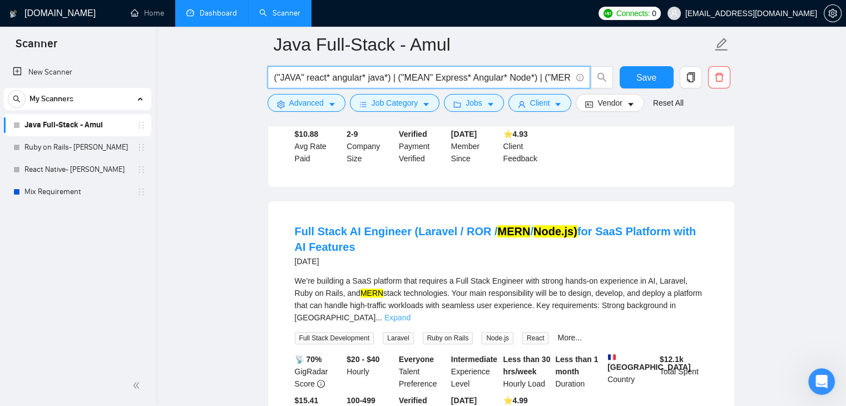
click at [410, 313] on link "Expand" at bounding box center [397, 317] width 26 height 9
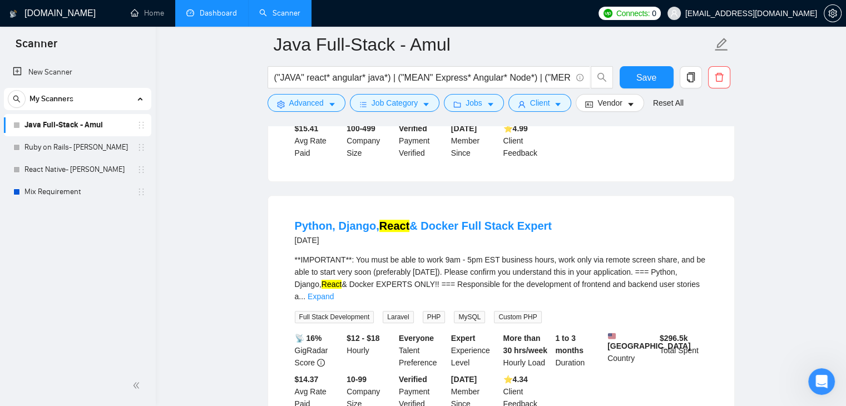
scroll to position [667, 0]
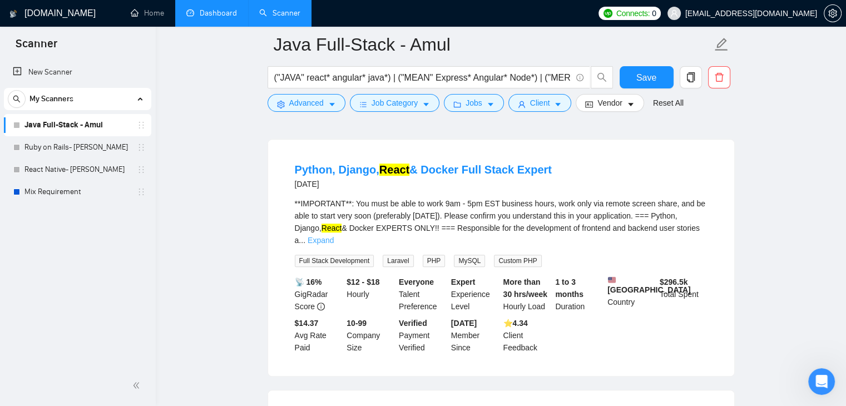
click at [334, 236] on link "Expand" at bounding box center [320, 240] width 26 height 9
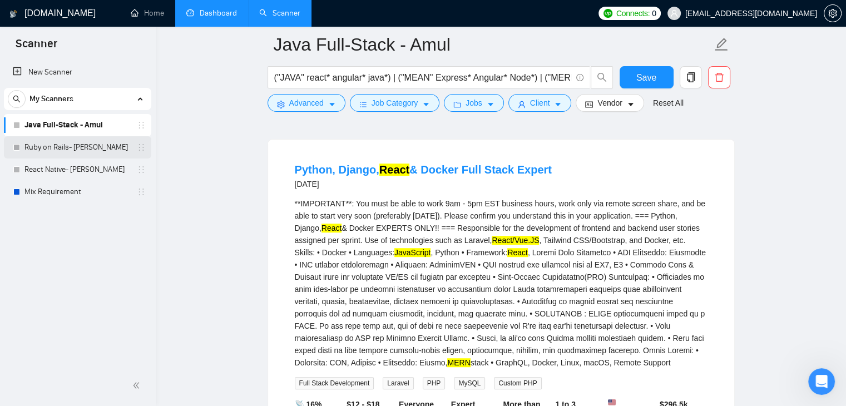
click at [50, 150] on link "Ruby on Rails- [PERSON_NAME]" at bounding box center [77, 147] width 106 height 22
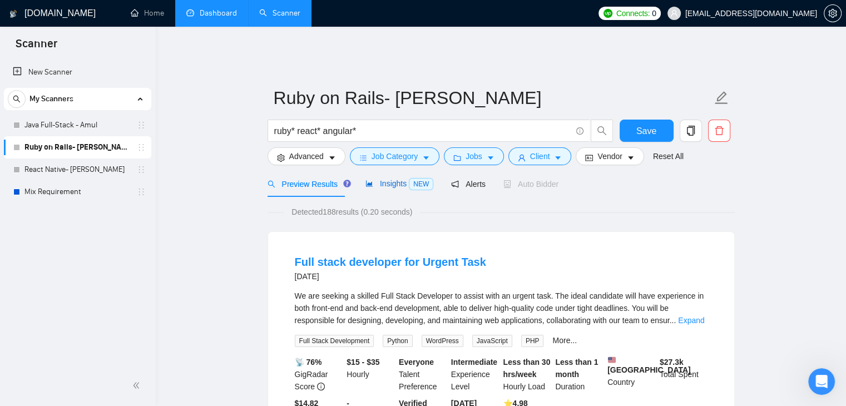
click at [404, 179] on span "Insights NEW" at bounding box center [399, 183] width 68 height 9
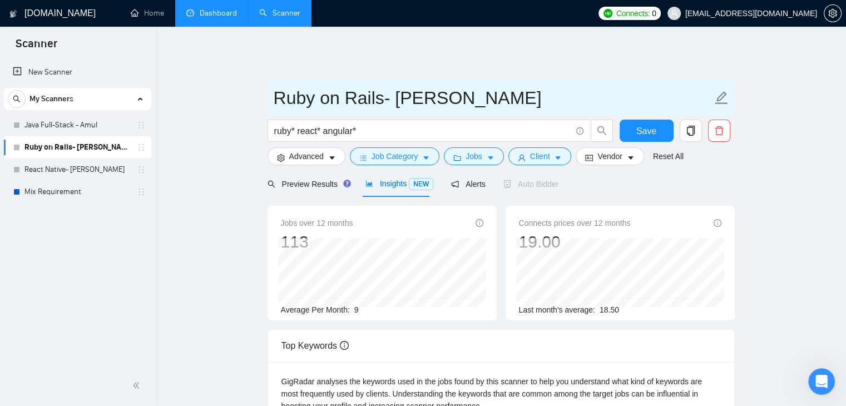
scroll to position [56, 0]
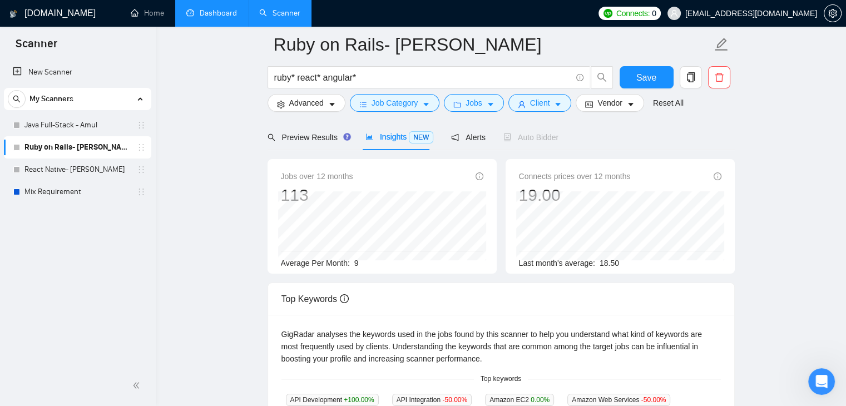
click at [232, 178] on main "Ruby on Rails- [PERSON_NAME]* react* angular* Save Advanced Job Category Jobs C…" at bounding box center [500, 383] width 654 height 772
click at [549, 170] on span "Connects prices over 12 months" at bounding box center [575, 176] width 112 height 12
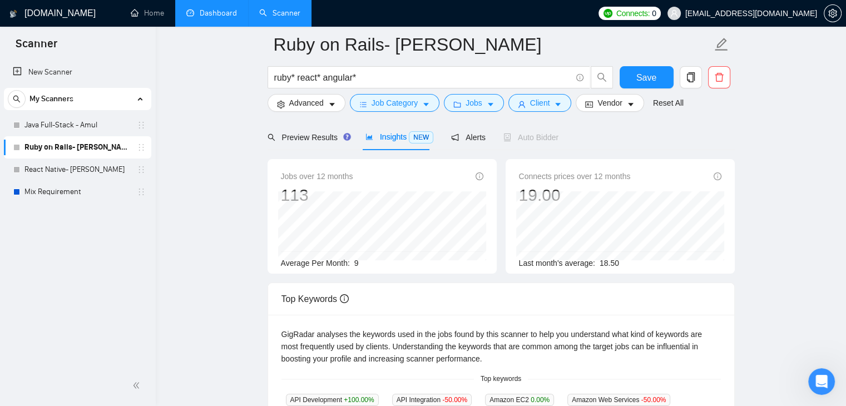
click at [338, 259] on span "Average Per Month:" at bounding box center [315, 263] width 69 height 9
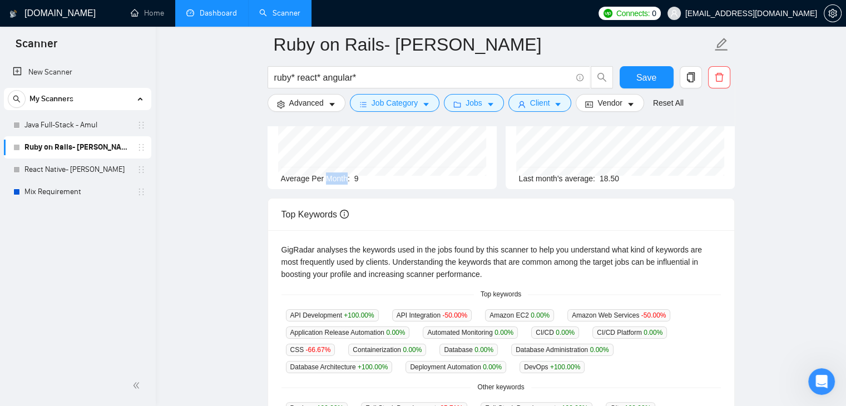
scroll to position [167, 0]
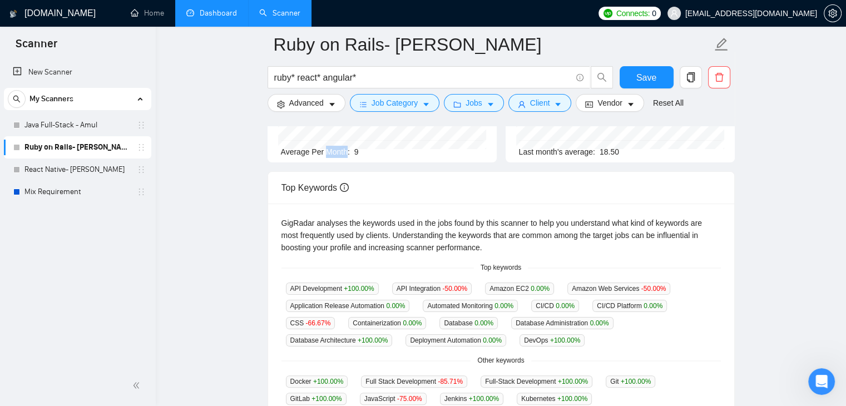
click at [309, 221] on div "GigRadar analyses the keywords used in the jobs found by this scanner to help y…" at bounding box center [500, 235] width 439 height 37
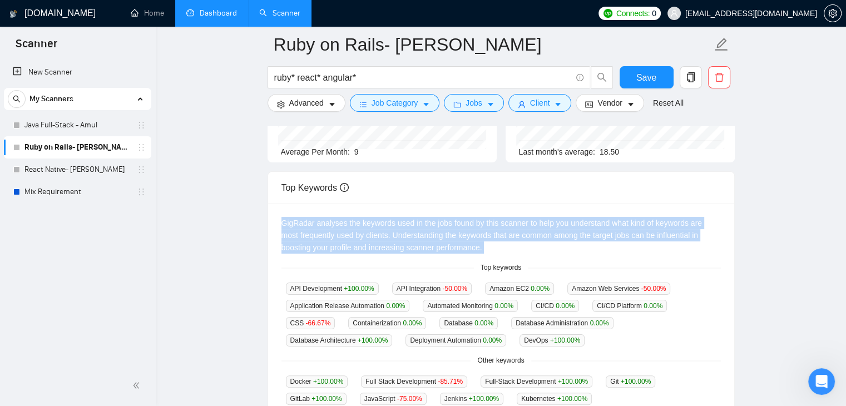
click at [309, 221] on div "GigRadar analyses the keywords used in the jobs found by this scanner to help y…" at bounding box center [500, 235] width 439 height 37
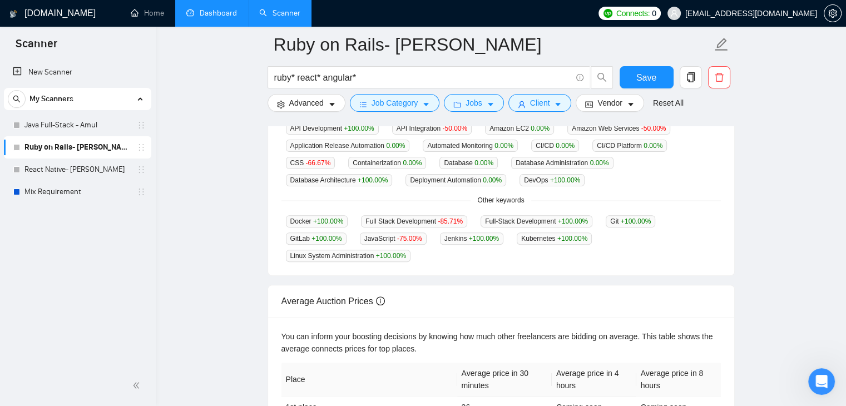
scroll to position [351, 0]
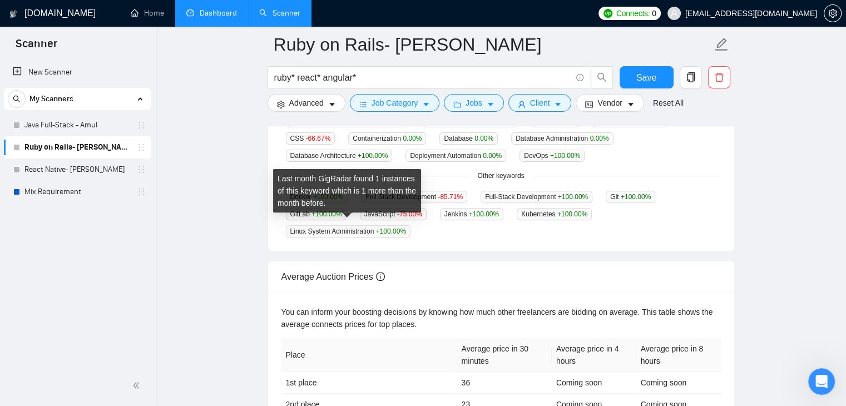
click at [336, 225] on span "Linux System Administration +100.00 %" at bounding box center [348, 231] width 125 height 12
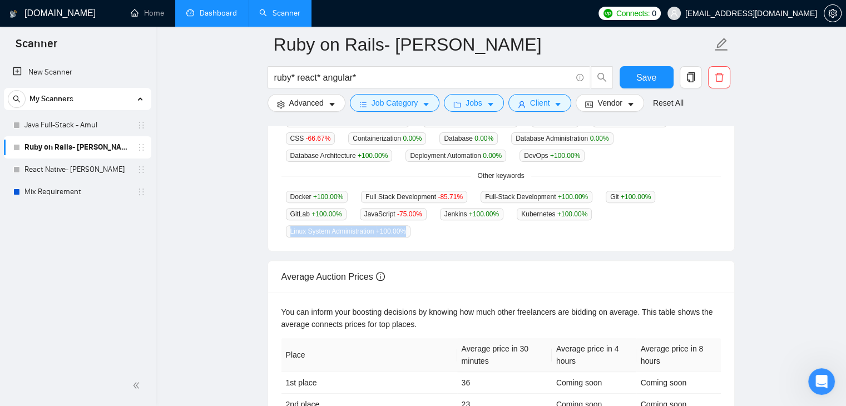
click at [474, 237] on div "GigRadar analyses the keywords used in the jobs found by this scanner to help y…" at bounding box center [501, 135] width 466 height 232
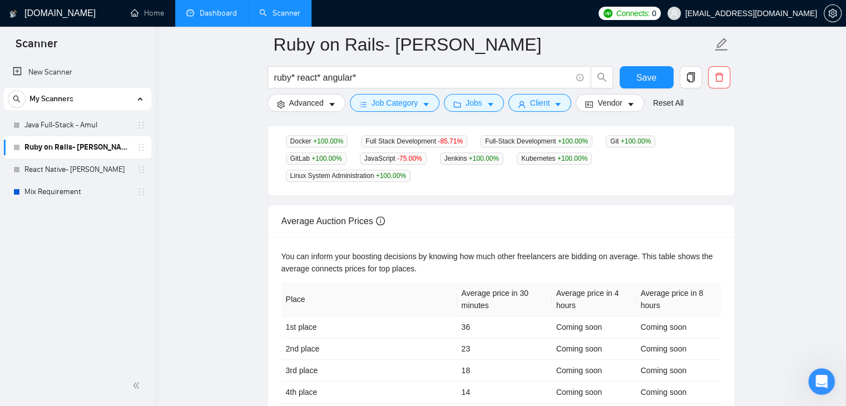
scroll to position [496, 0]
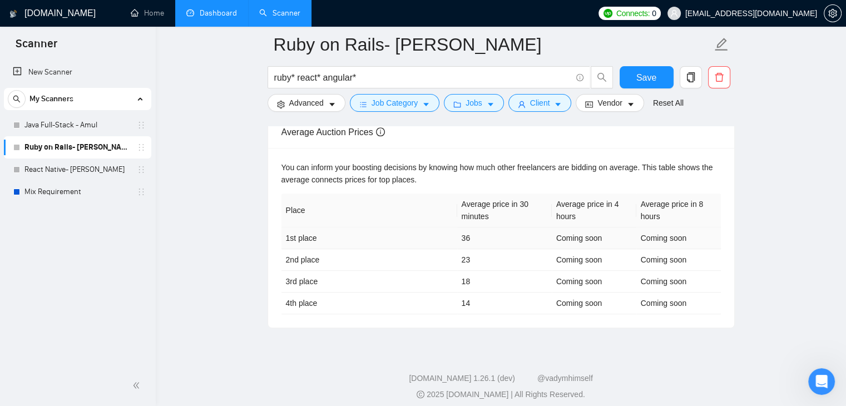
click at [452, 227] on td "1st place" at bounding box center [369, 238] width 176 height 22
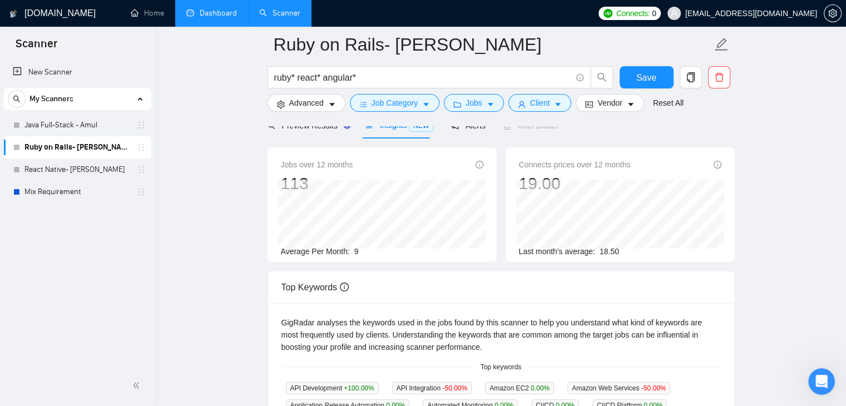
scroll to position [0, 0]
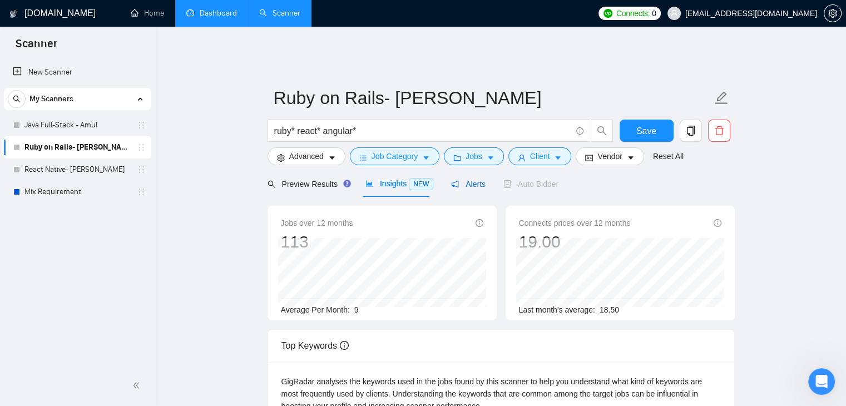
click at [479, 180] on span "Alerts" at bounding box center [468, 184] width 34 height 9
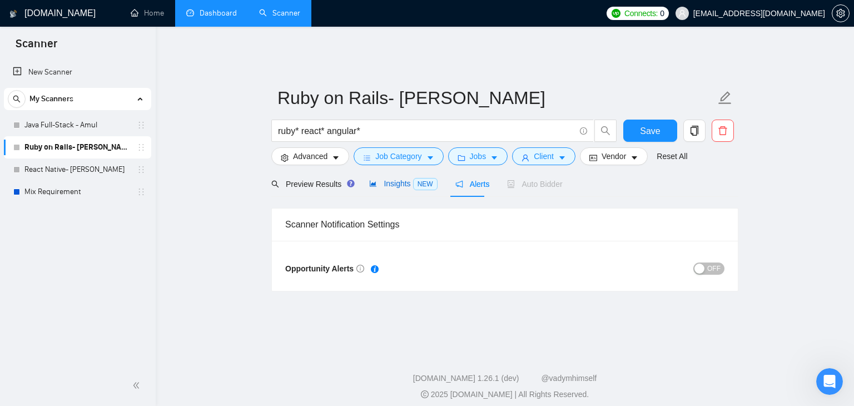
click at [413, 178] on span "NEW" at bounding box center [425, 184] width 24 height 12
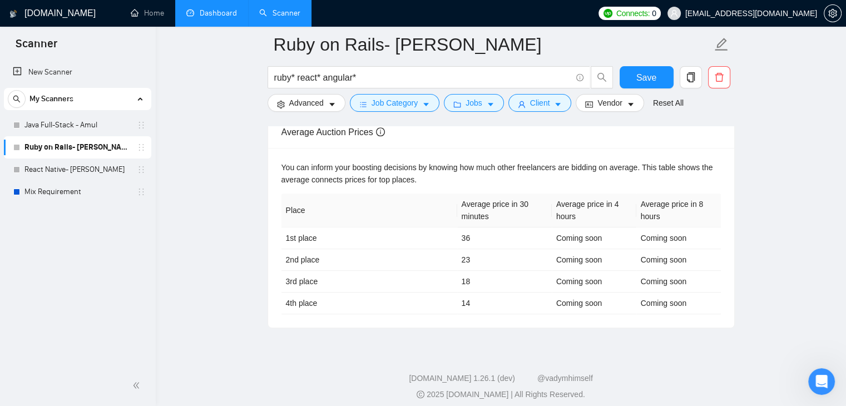
scroll to position [274, 0]
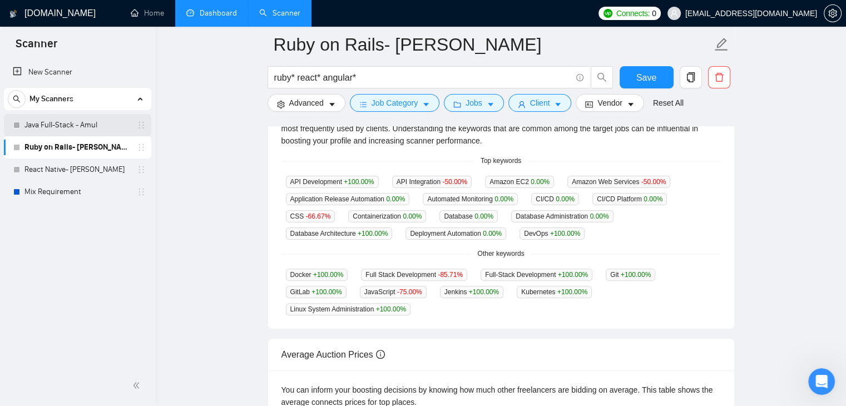
click at [73, 130] on link "Java Full-Stack - Amul" at bounding box center [77, 125] width 106 height 22
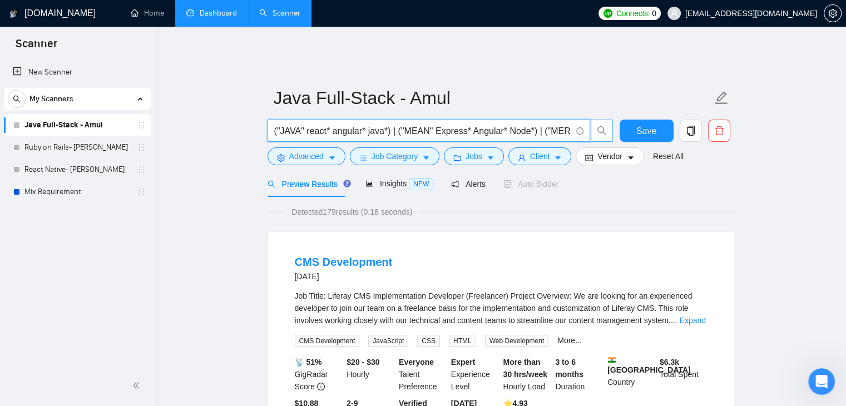
scroll to position [0, 52]
drag, startPoint x: 552, startPoint y: 120, endPoint x: 615, endPoint y: 121, distance: 63.4
click at [615, 121] on div "("JAVA" react* angular* java*) | ("MEAN" Express* Angular* Node*) | ("MERN" rea…" at bounding box center [498, 134] width 467 height 28
click at [649, 206] on div "Detected 179 results (0.18 seconds)" at bounding box center [500, 212] width 467 height 12
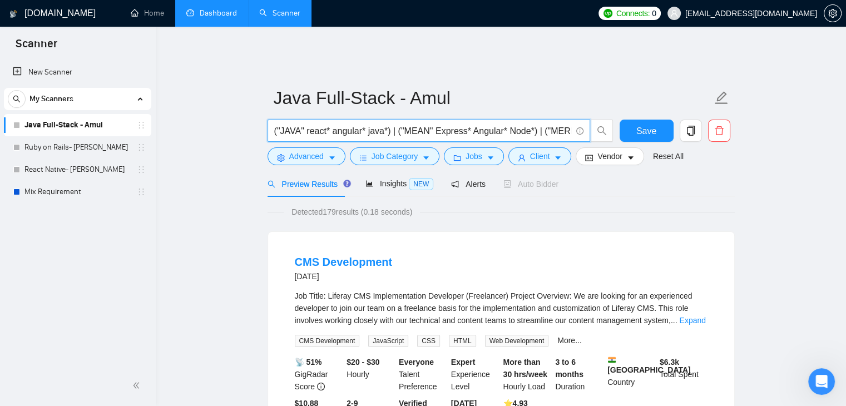
drag, startPoint x: 524, startPoint y: 129, endPoint x: 606, endPoint y: 137, distance: 82.7
click at [606, 137] on div "("JAVA" react* angular* java*) | ("MEAN" Express* Angular* Node*) | ("MERN" rea…" at bounding box center [440, 134] width 350 height 28
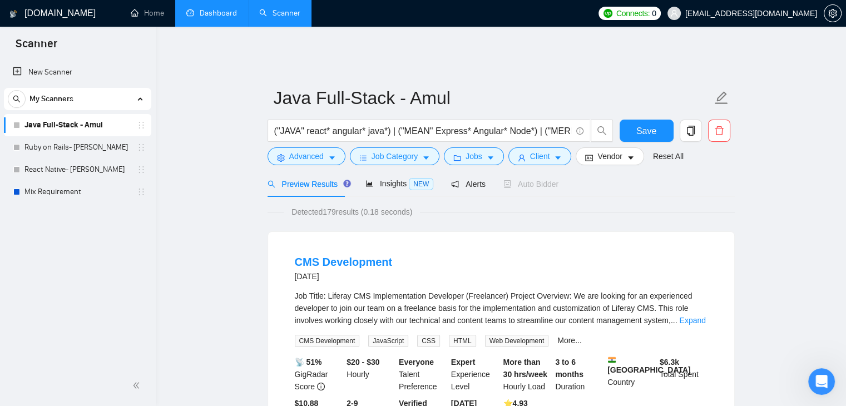
click at [638, 206] on div "Detected 179 results (0.18 seconds)" at bounding box center [500, 212] width 467 height 12
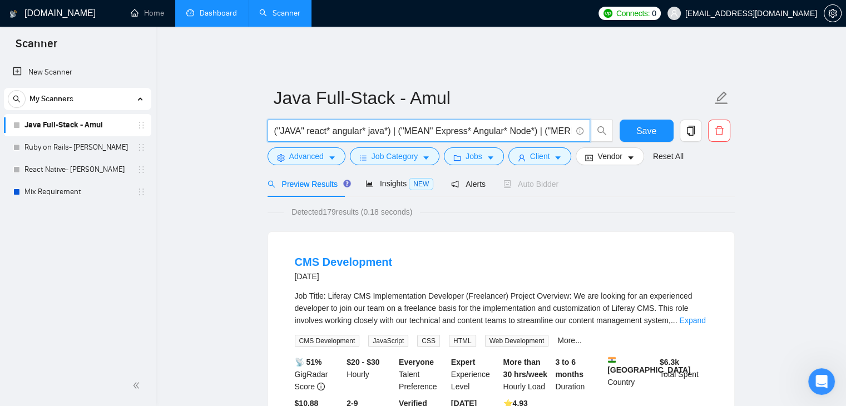
drag, startPoint x: 391, startPoint y: 125, endPoint x: 385, endPoint y: 128, distance: 7.0
click at [385, 128] on input "("JAVA" react* angular* java*) | ("MEAN" Express* Angular* Node*) | ("MERN" rea…" at bounding box center [422, 131] width 297 height 14
click at [390, 124] on input "("JAVA" react* angular* java*) | ("MEAN" Express* Angular* Node*) | ("MERN" rea…" at bounding box center [422, 131] width 297 height 14
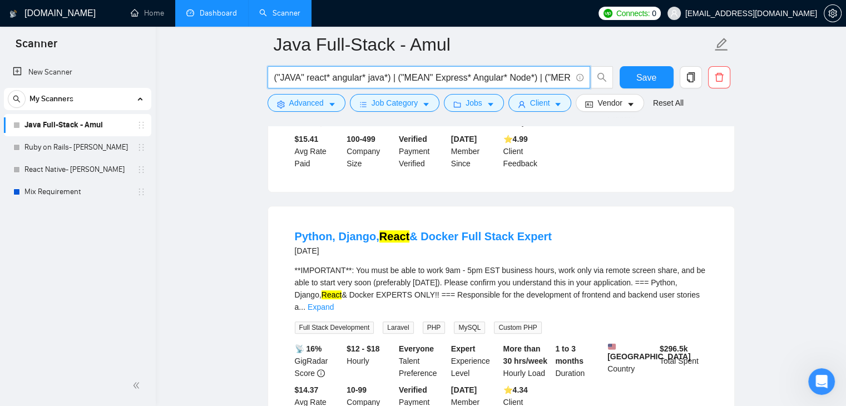
scroll to position [612, 0]
